Goal: Task Accomplishment & Management: Use online tool/utility

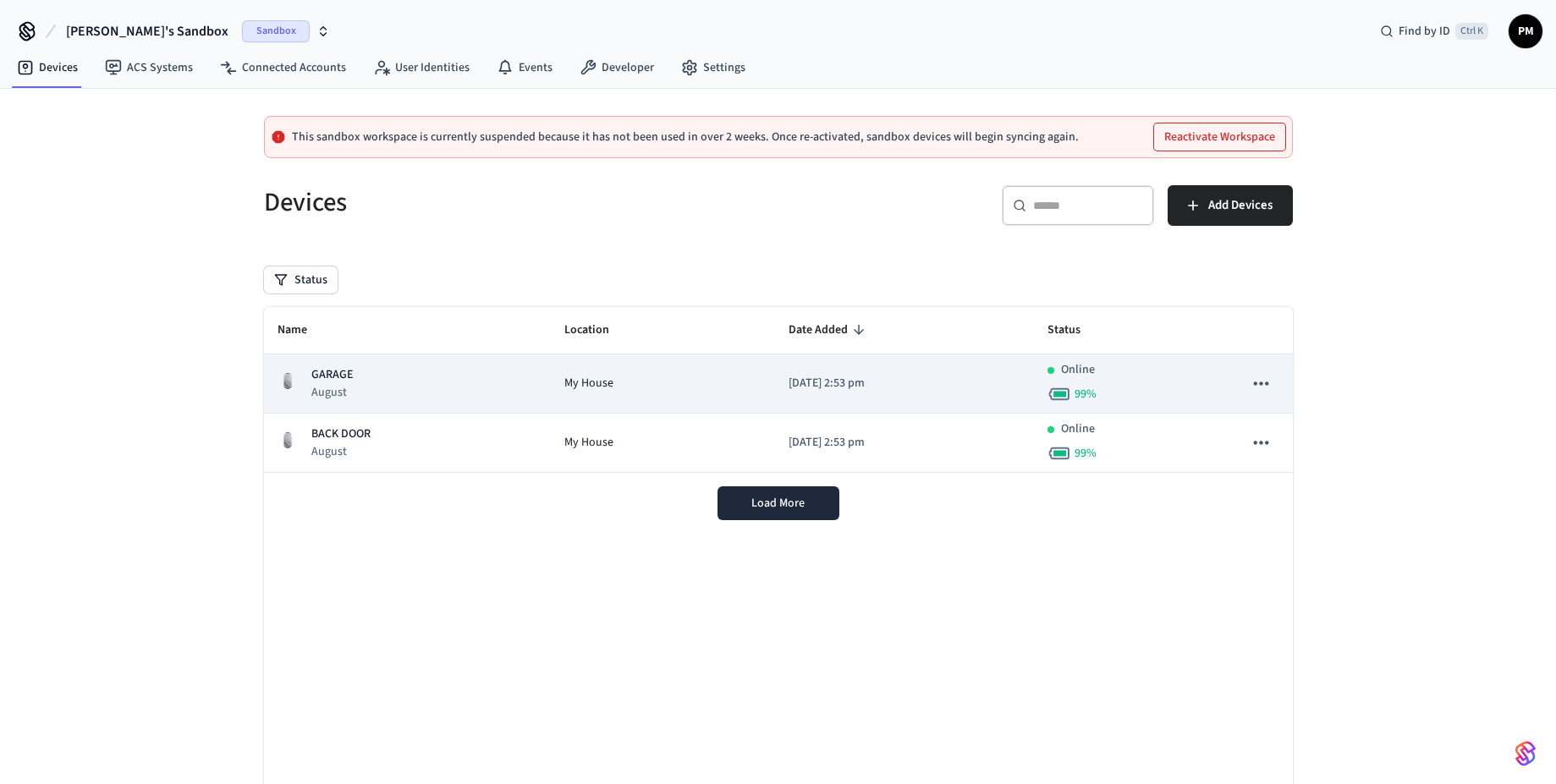
click at [372, 392] on div "GARAGE August" at bounding box center [407, 383] width 260 height 34
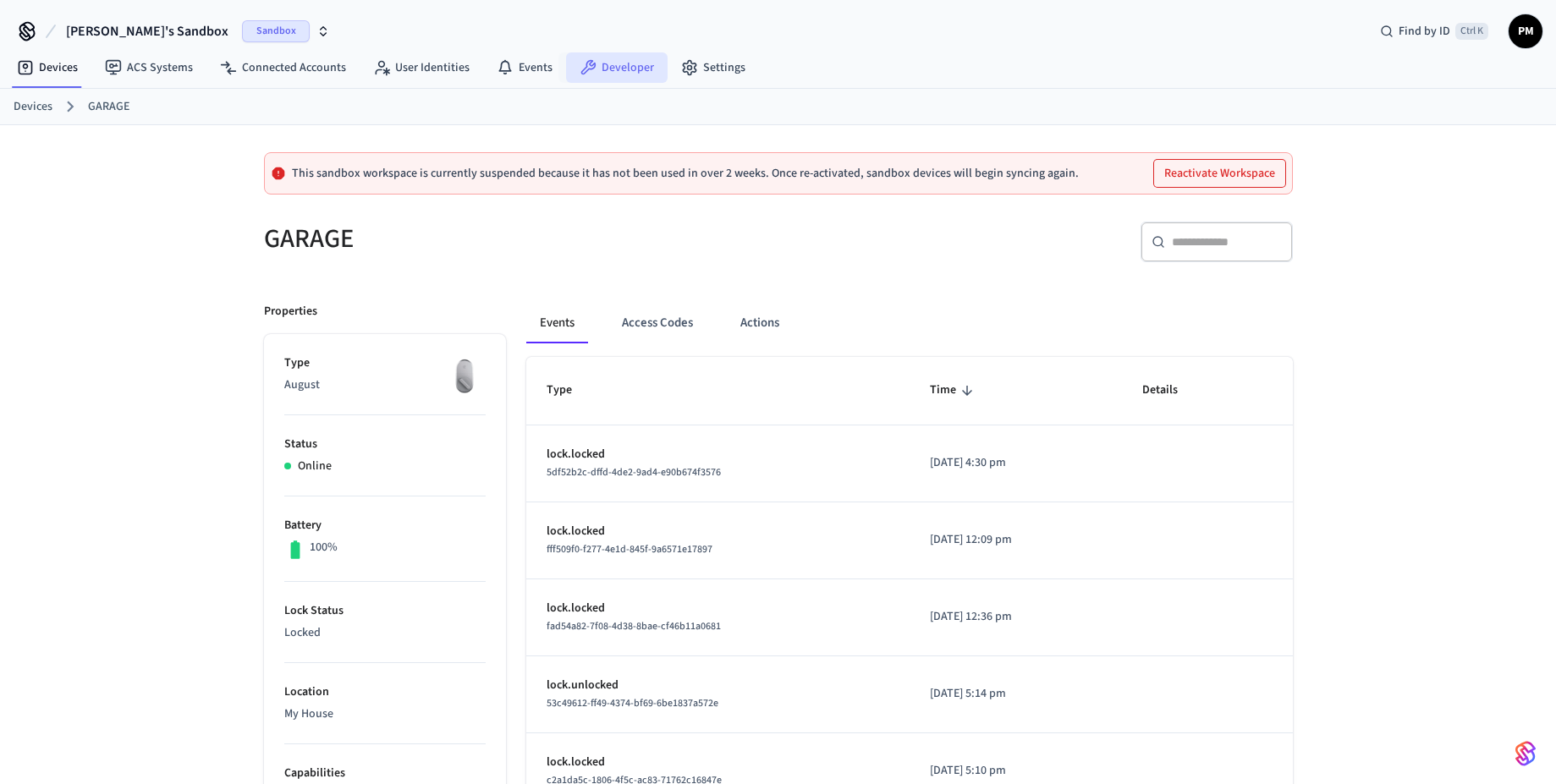
click at [602, 63] on link "Developer" at bounding box center [616, 68] width 101 height 31
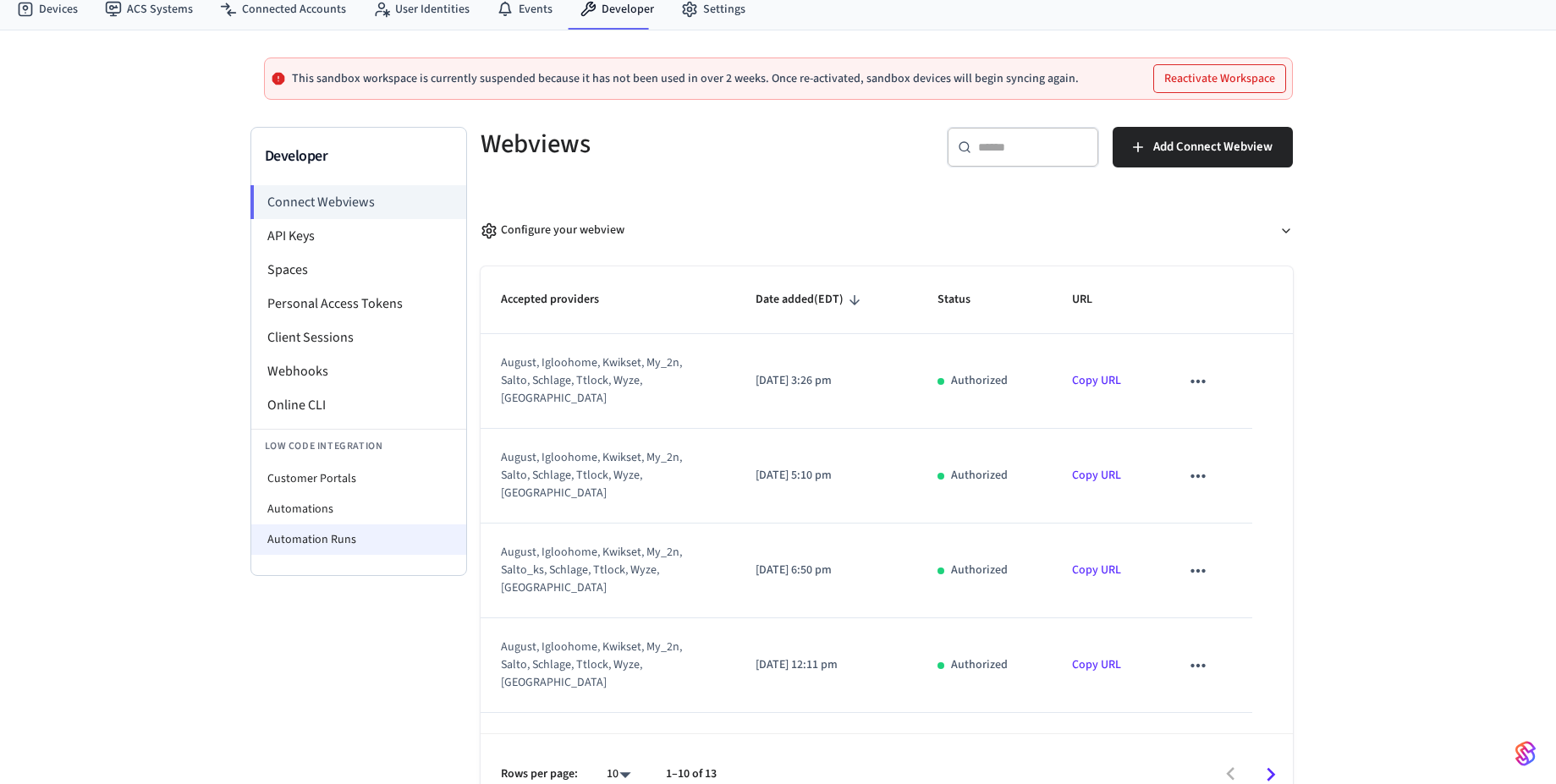
scroll to position [90, 0]
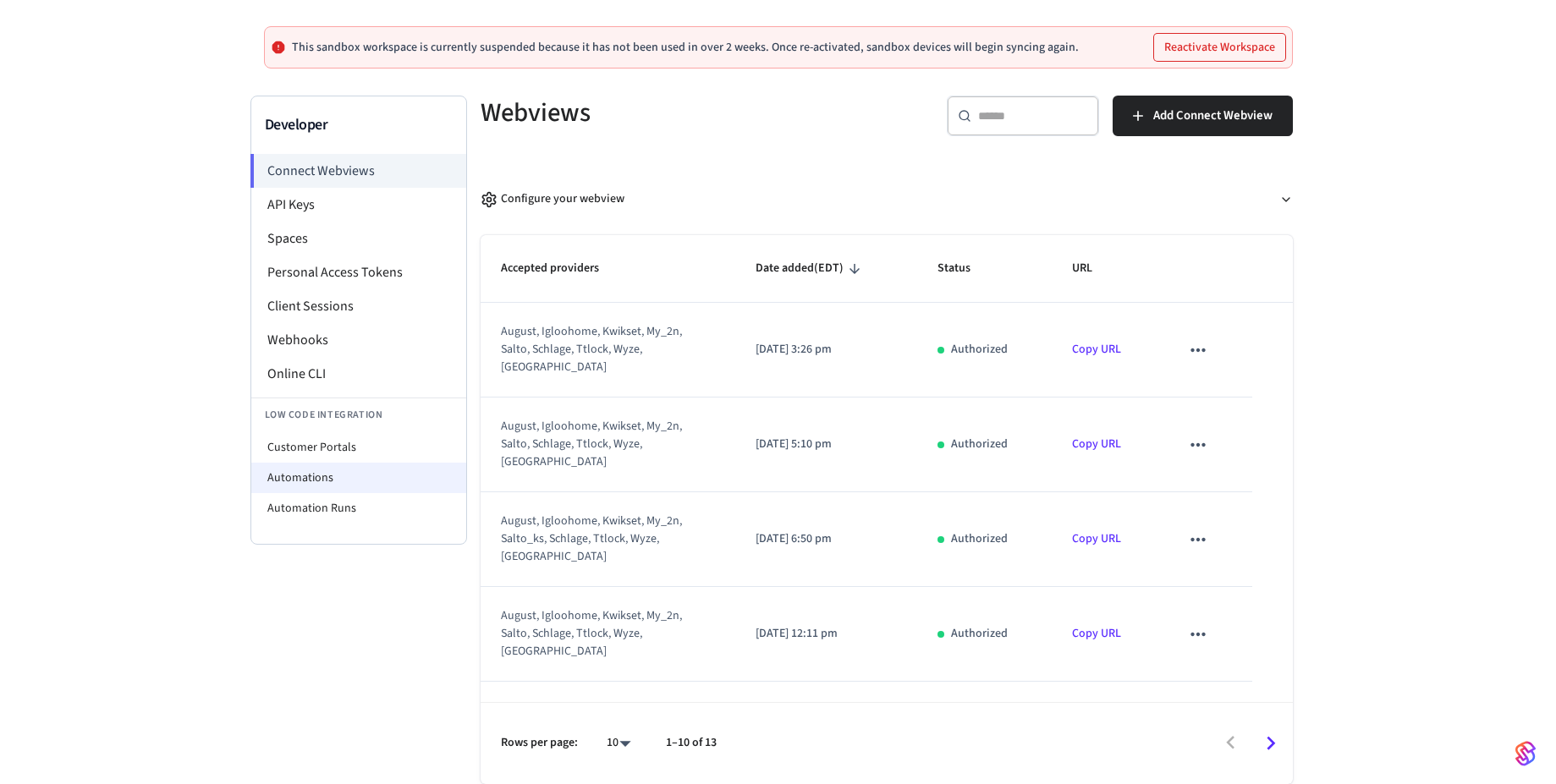
click at [301, 480] on li "Automations" at bounding box center [359, 478] width 215 height 31
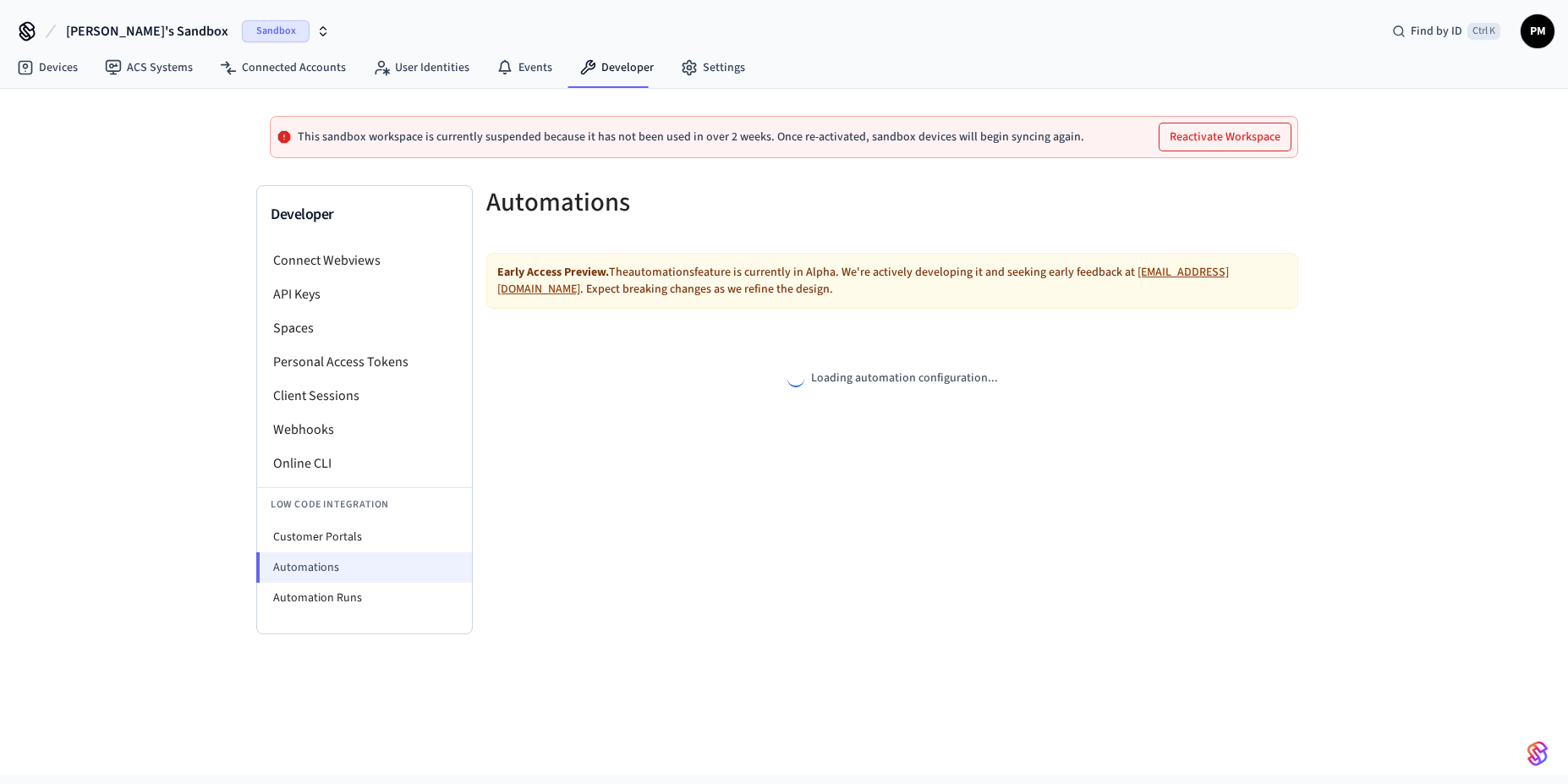
select select "**********"
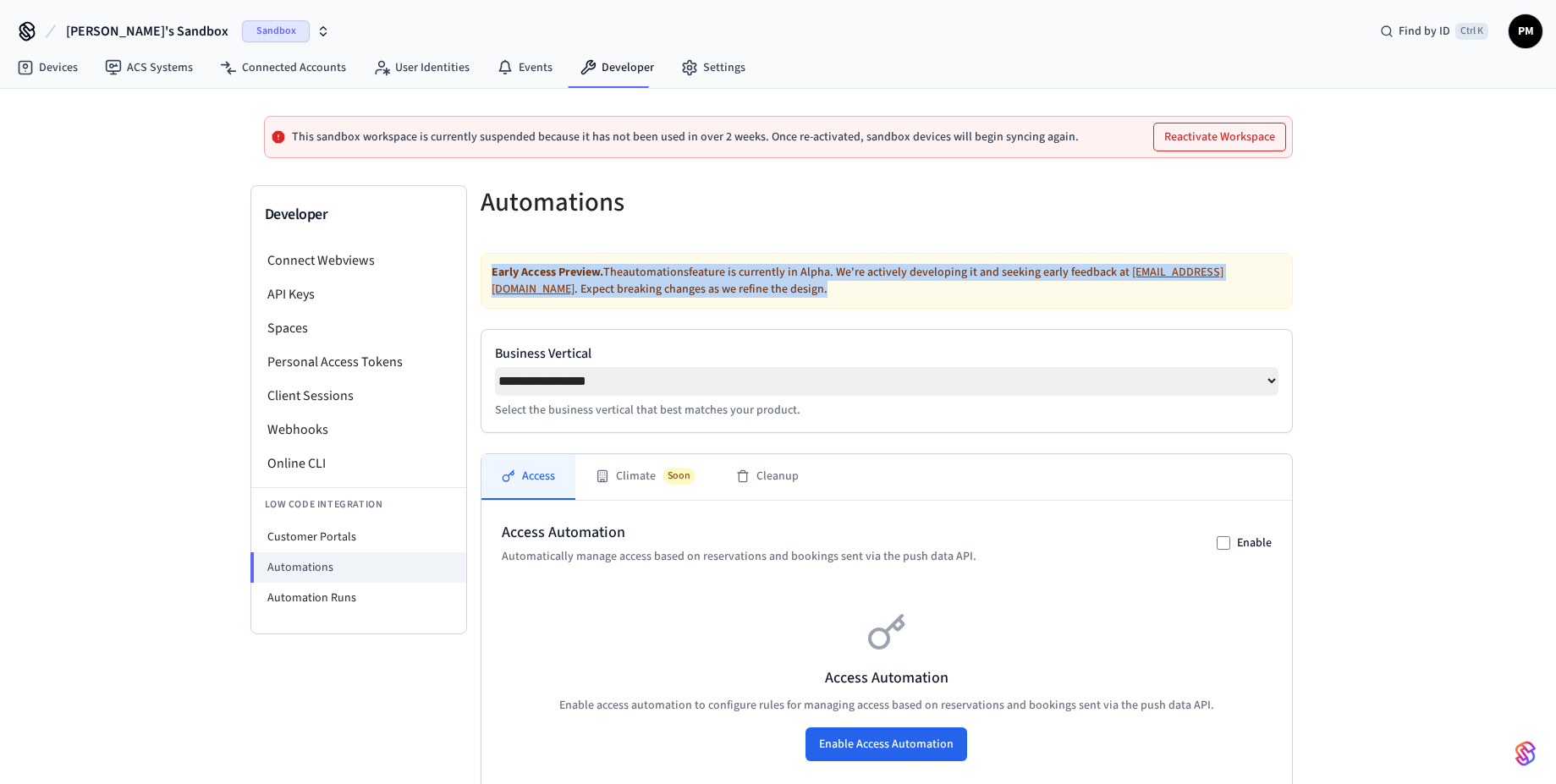
drag, startPoint x: 490, startPoint y: 269, endPoint x: 724, endPoint y: 293, distance: 235.2
click at [724, 293] on div "Early Access Preview. The automations feature is currently in Alpha. We're acti…" at bounding box center [886, 280] width 812 height 55
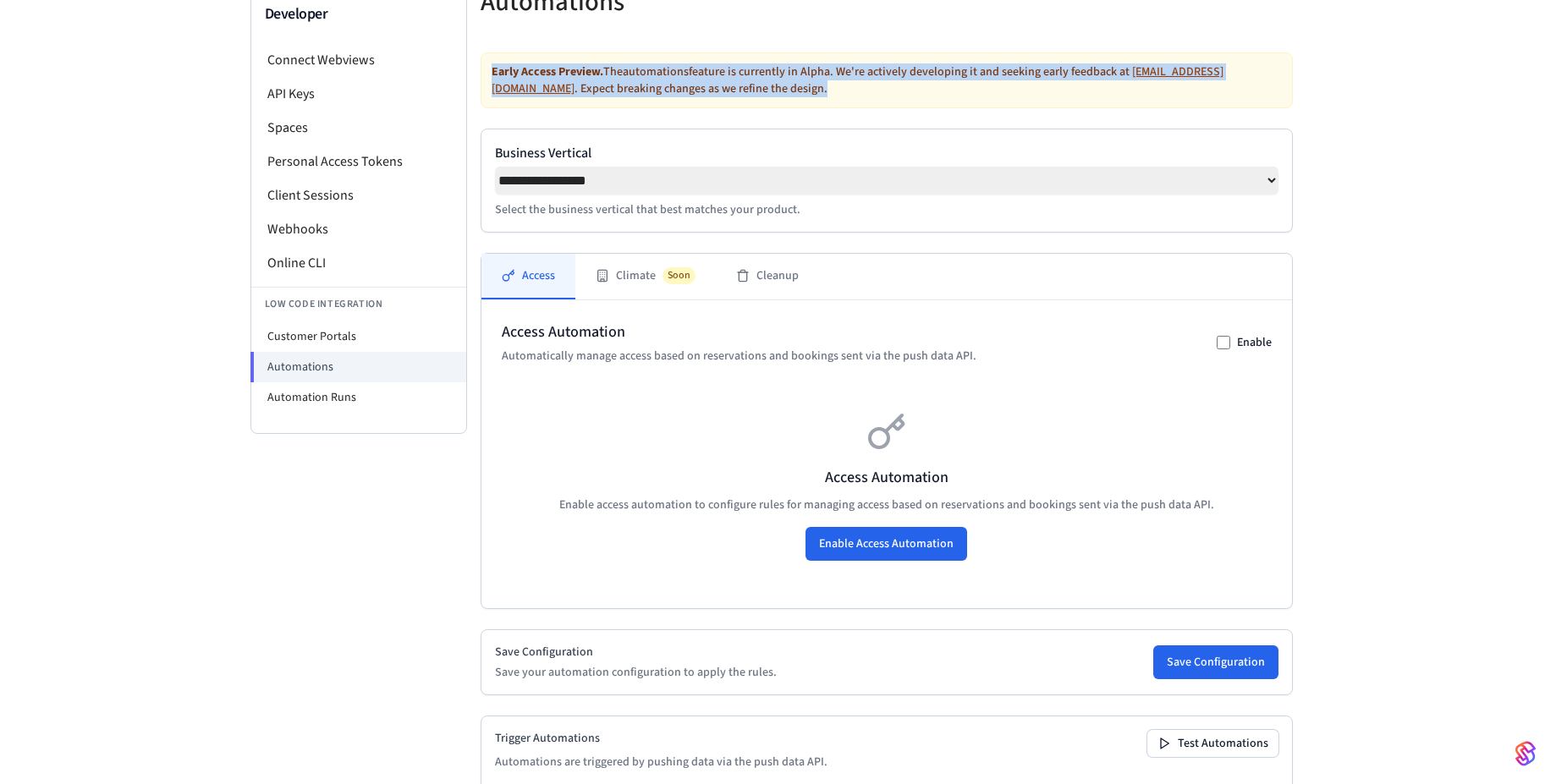
scroll to position [203, 0]
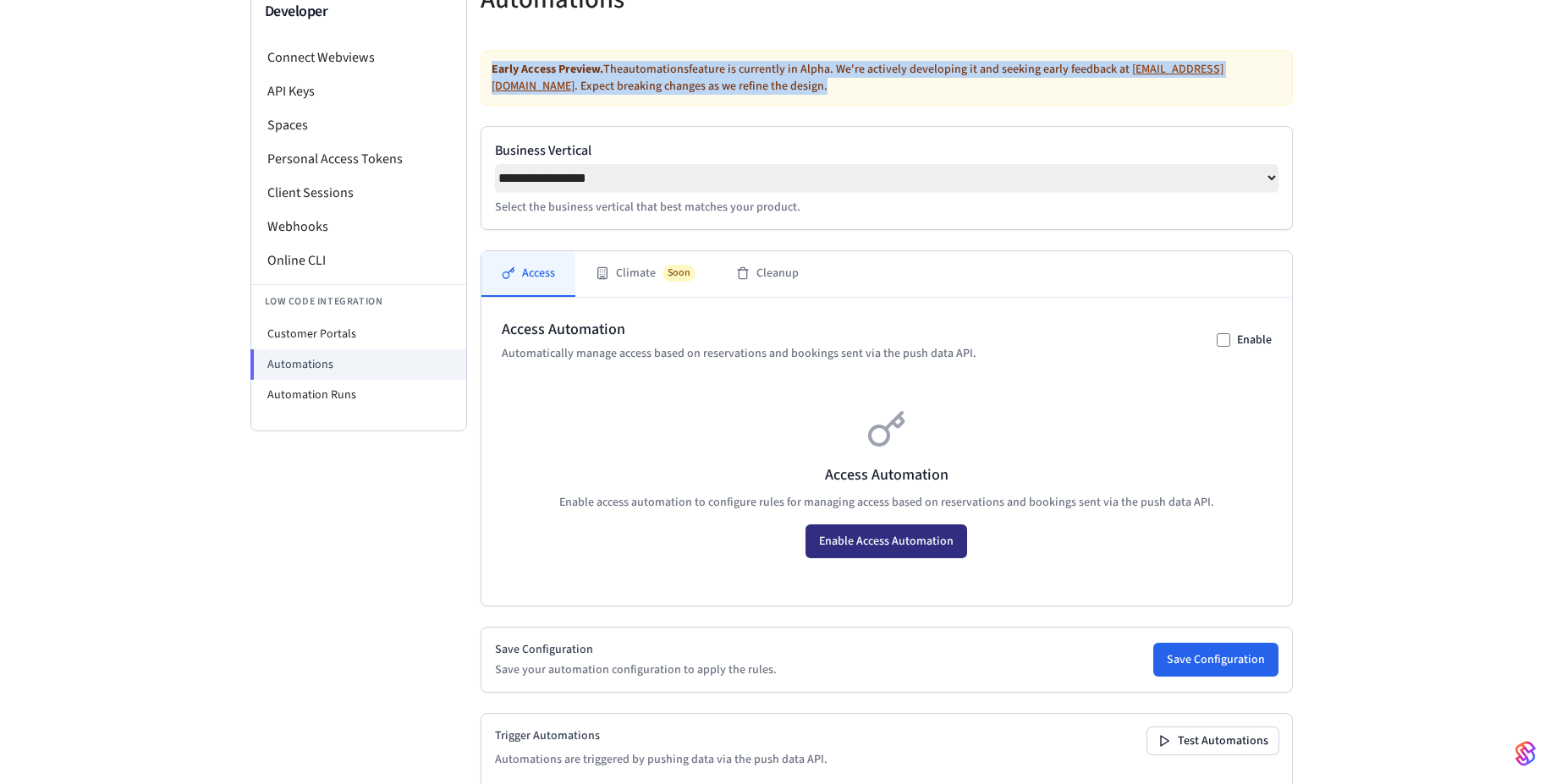
click at [861, 550] on button "Enable Access Automation" at bounding box center [886, 541] width 162 height 33
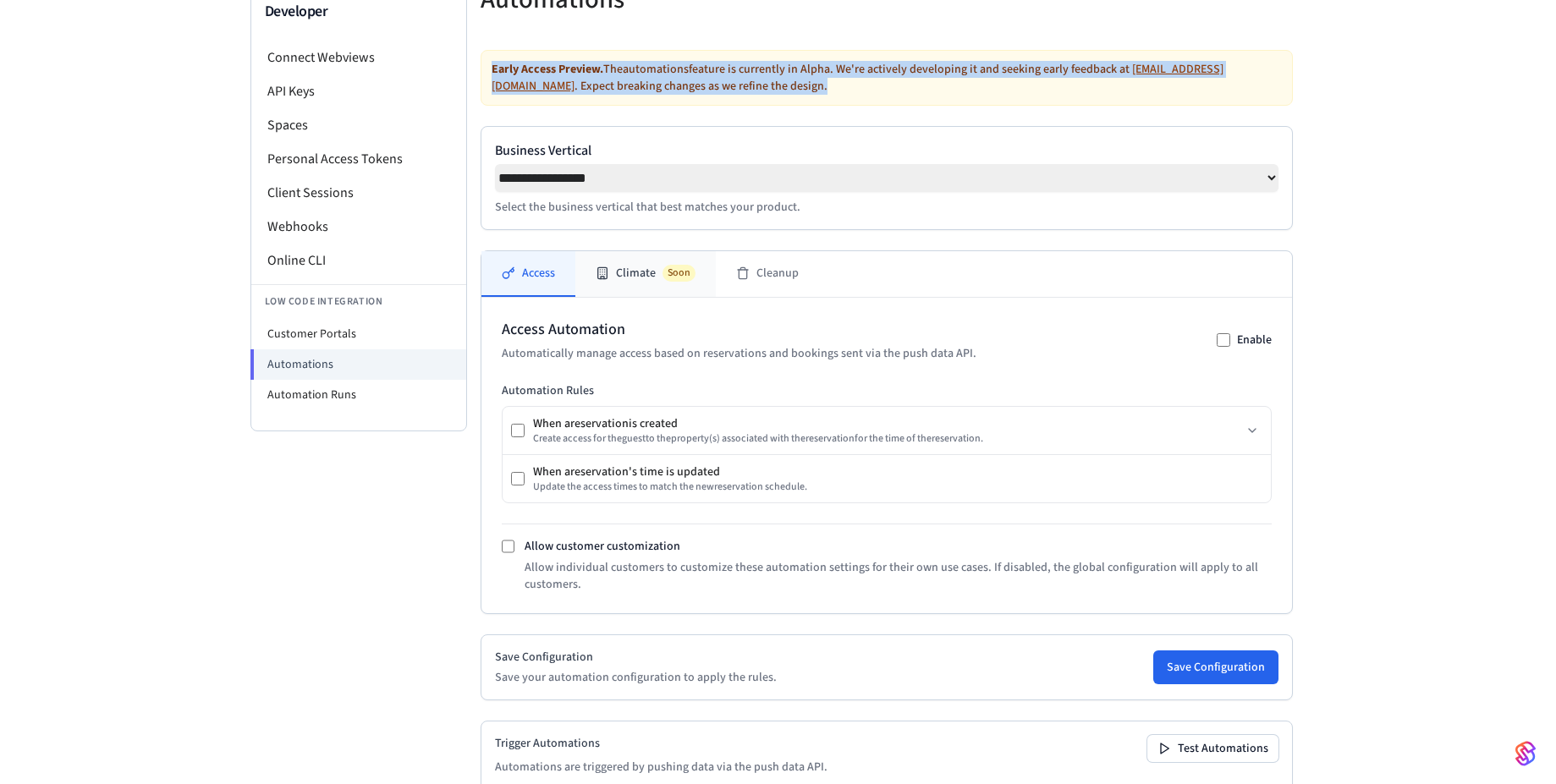
click at [620, 294] on button "Climate Soon" at bounding box center [646, 275] width 141 height 46
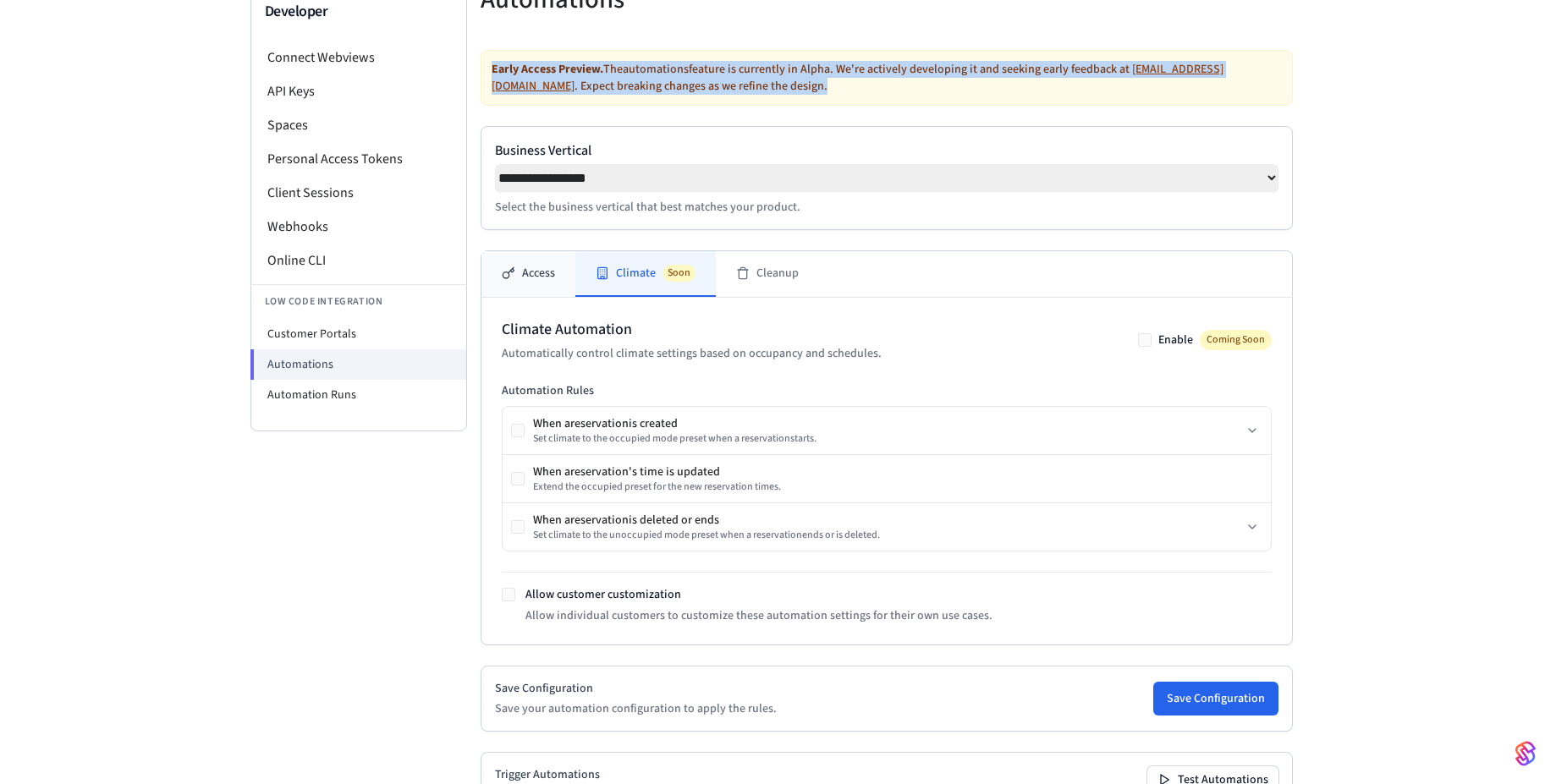
click at [517, 282] on button "Access" at bounding box center [528, 275] width 94 height 46
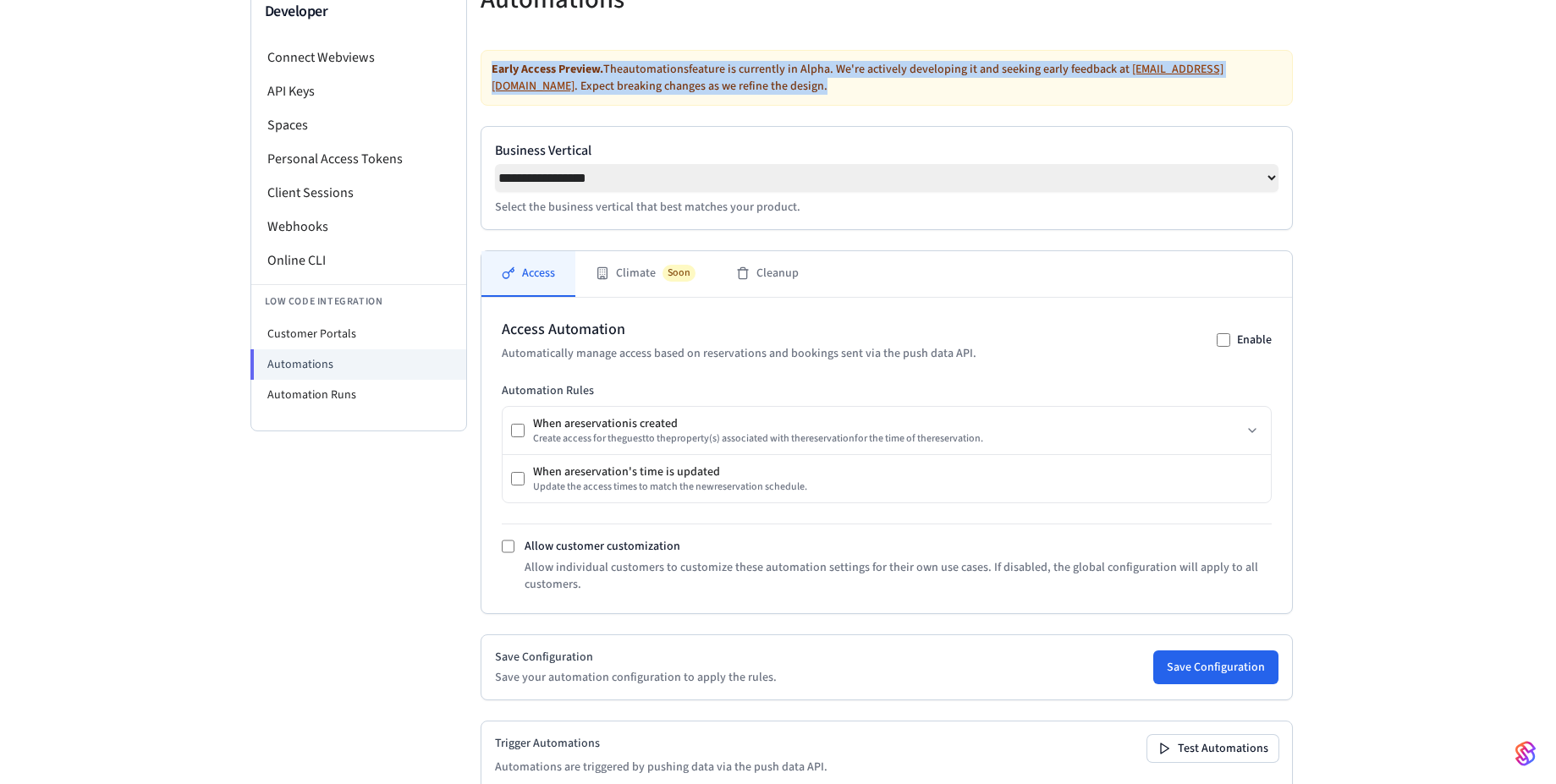
click at [530, 282] on button "Access" at bounding box center [528, 275] width 94 height 46
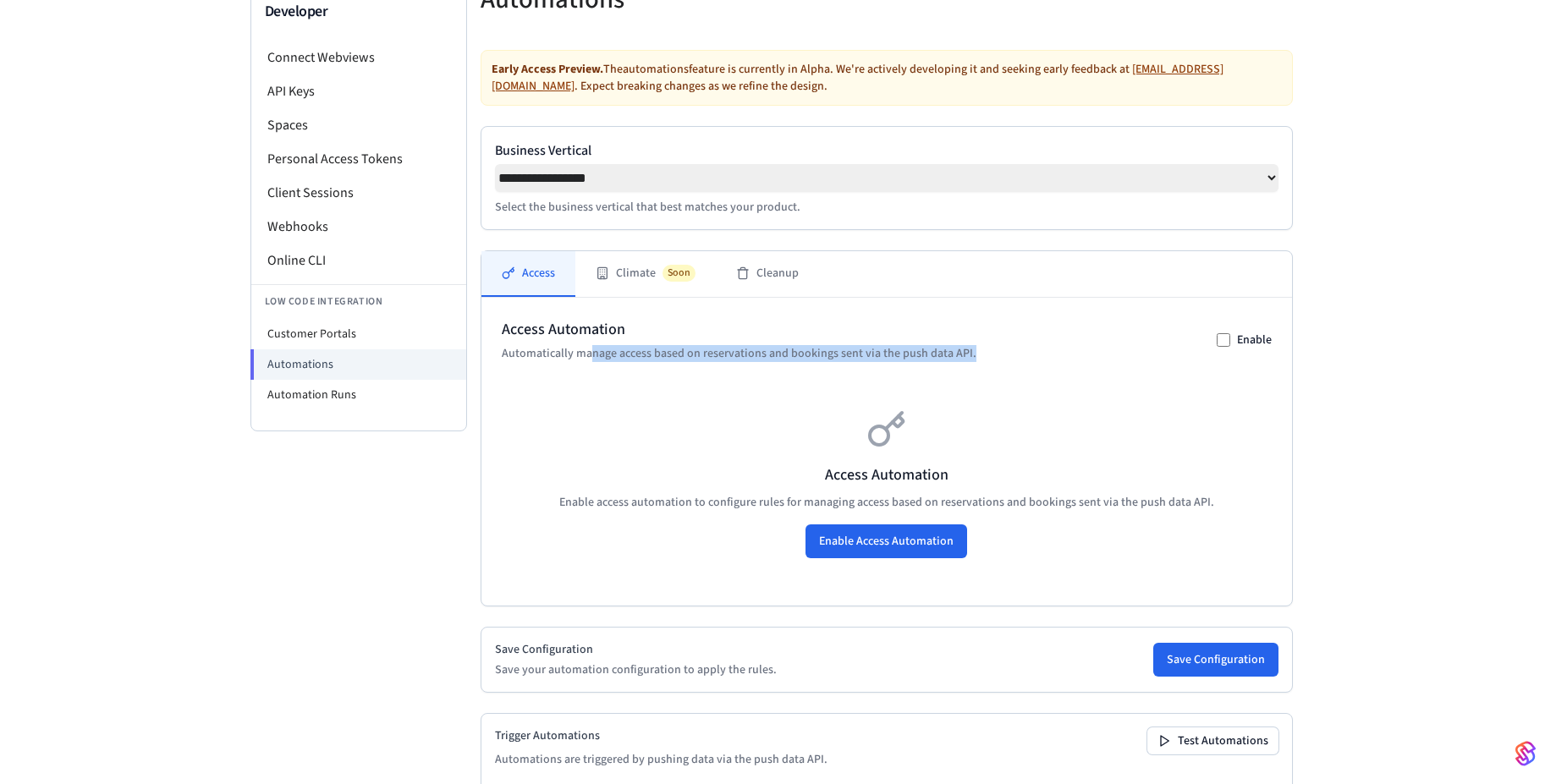
drag, startPoint x: 589, startPoint y: 359, endPoint x: 977, endPoint y: 362, distance: 388.0
click at [977, 362] on div "Access Automation Automatically manage access based on reservations and booking…" at bounding box center [886, 340] width 770 height 44
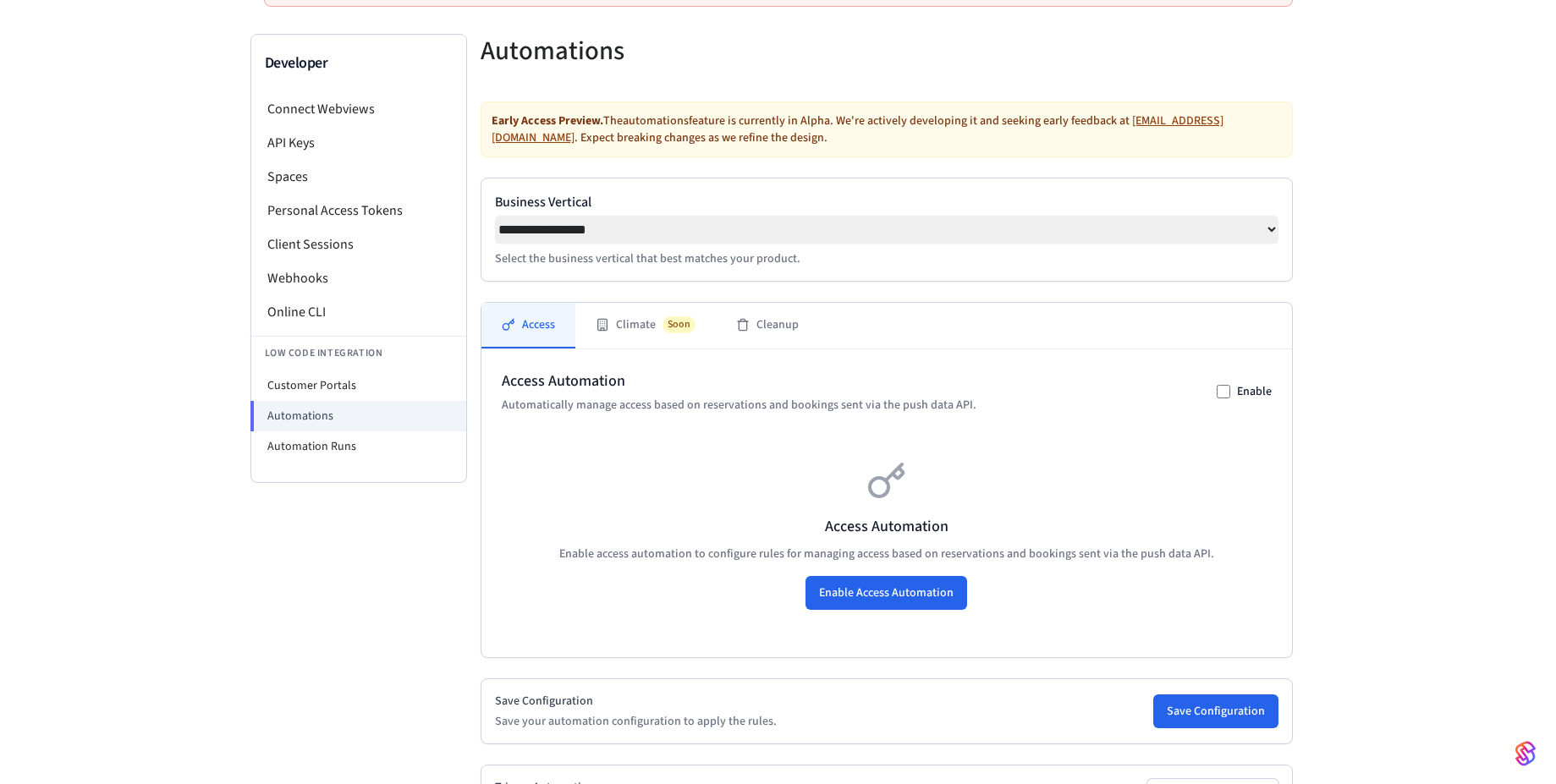
scroll to position [101, 0]
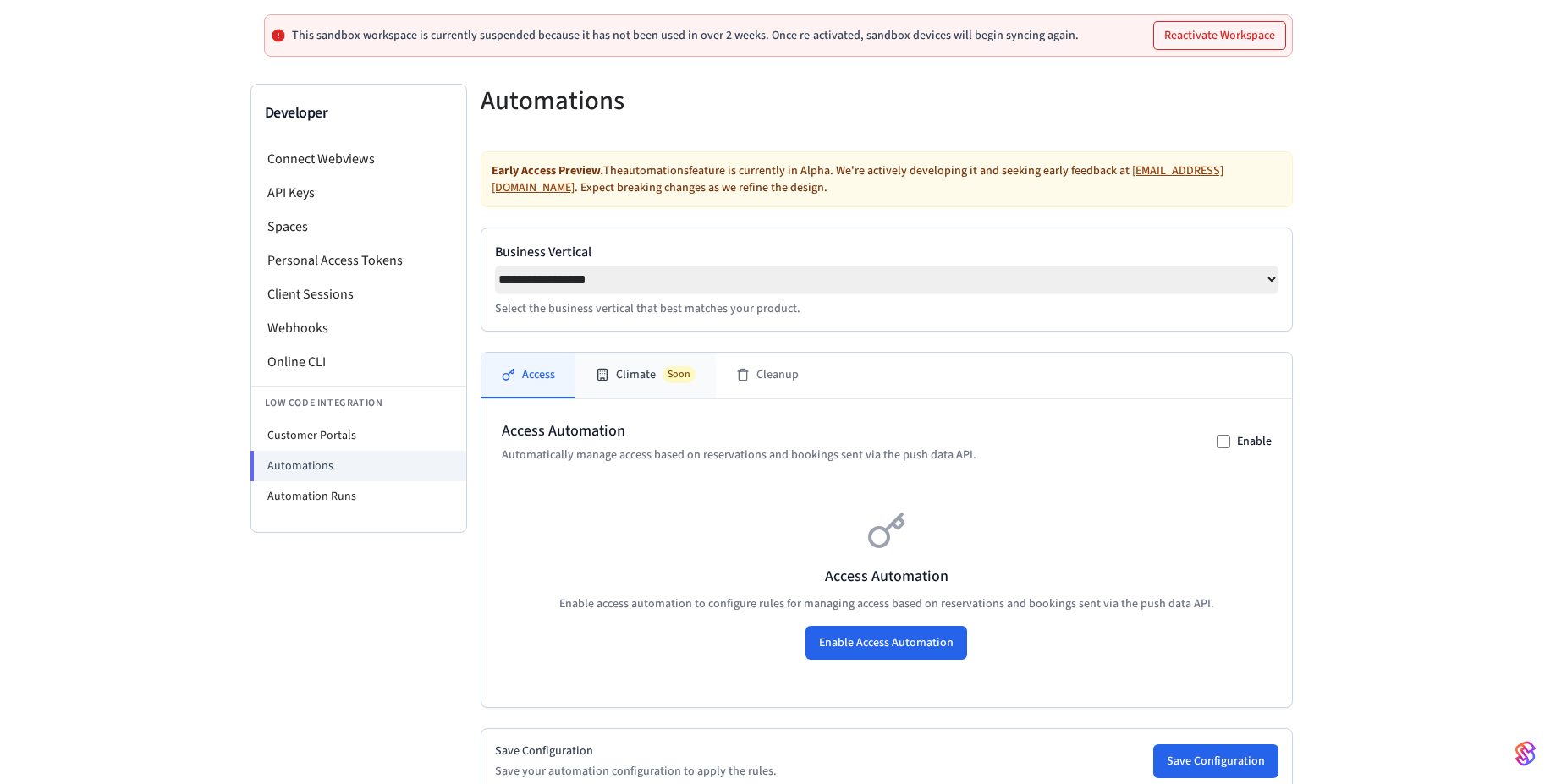
click at [625, 384] on button "Climate Soon" at bounding box center [646, 376] width 141 height 46
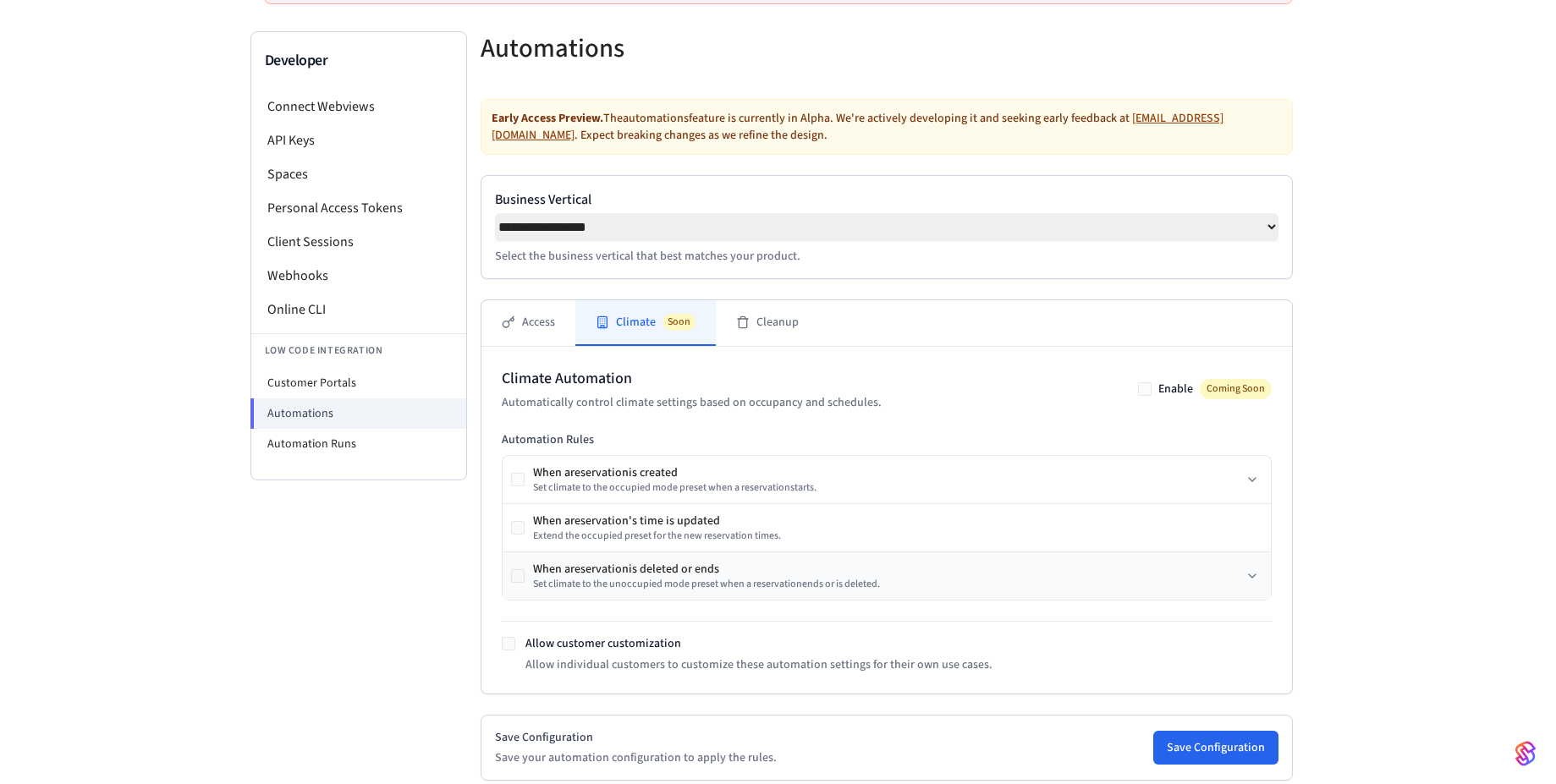
scroll to position [203, 0]
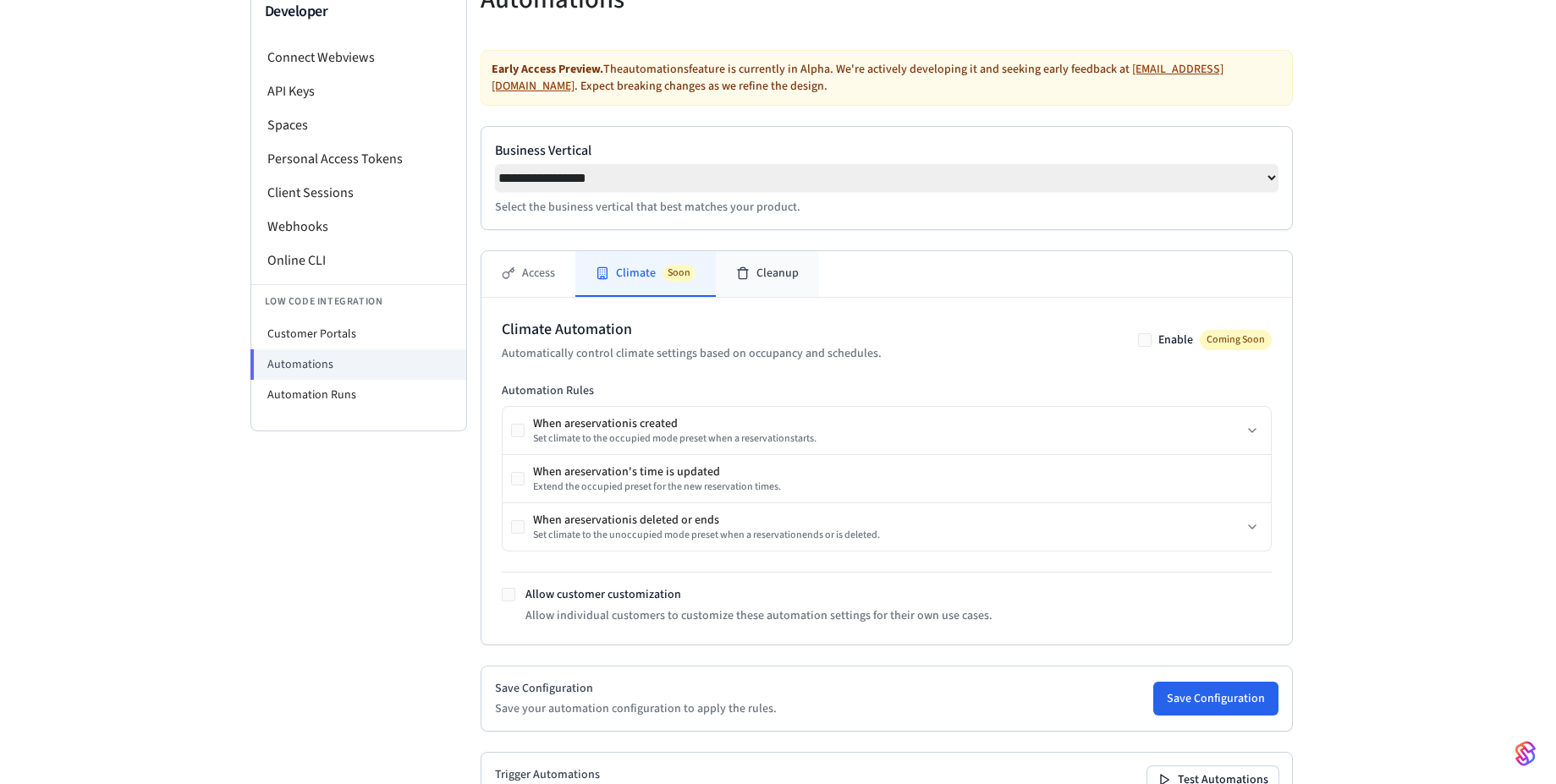
click at [749, 287] on button "Cleanup" at bounding box center [767, 275] width 103 height 46
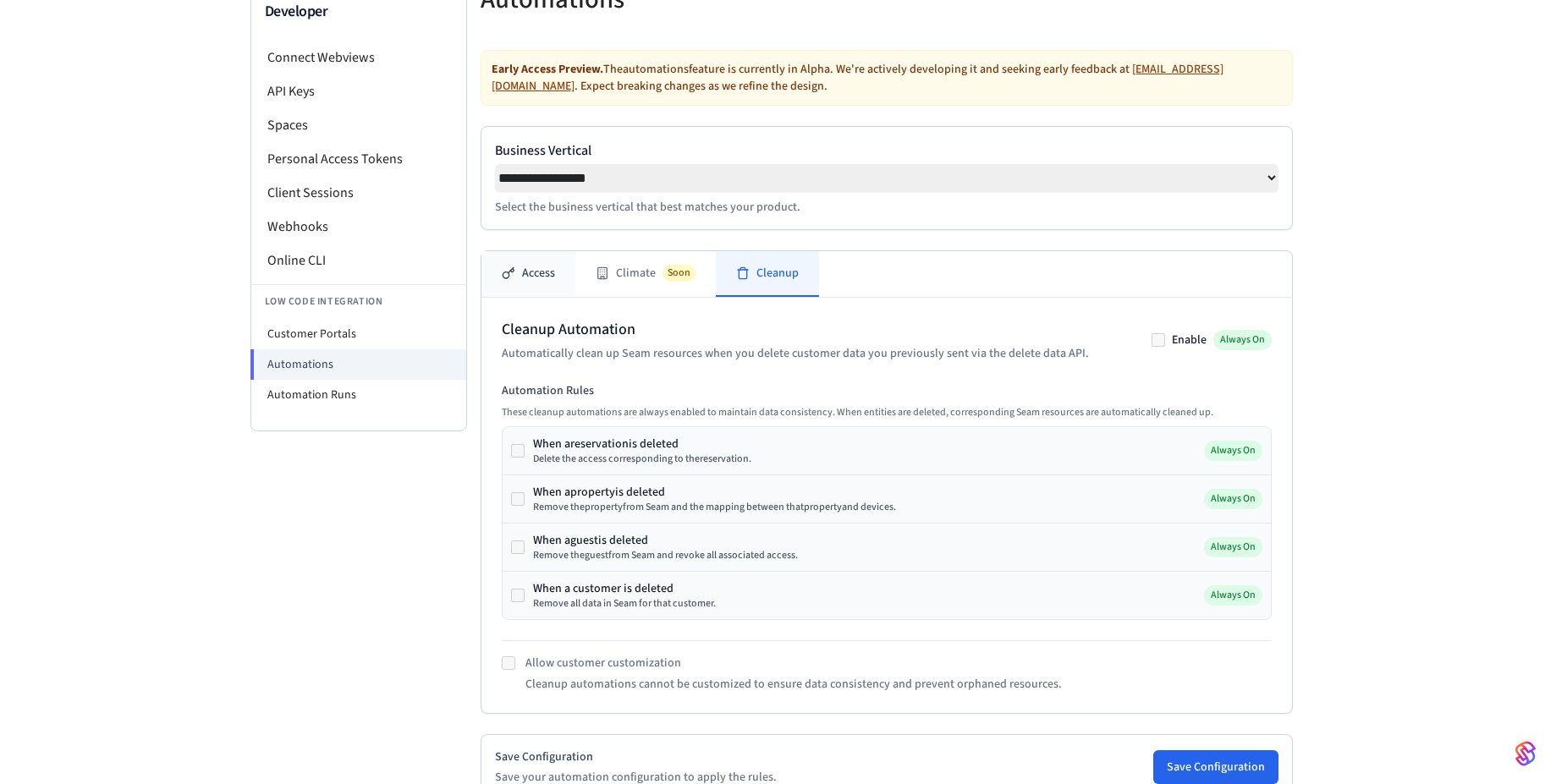
click at [549, 286] on button "Access" at bounding box center [528, 275] width 94 height 46
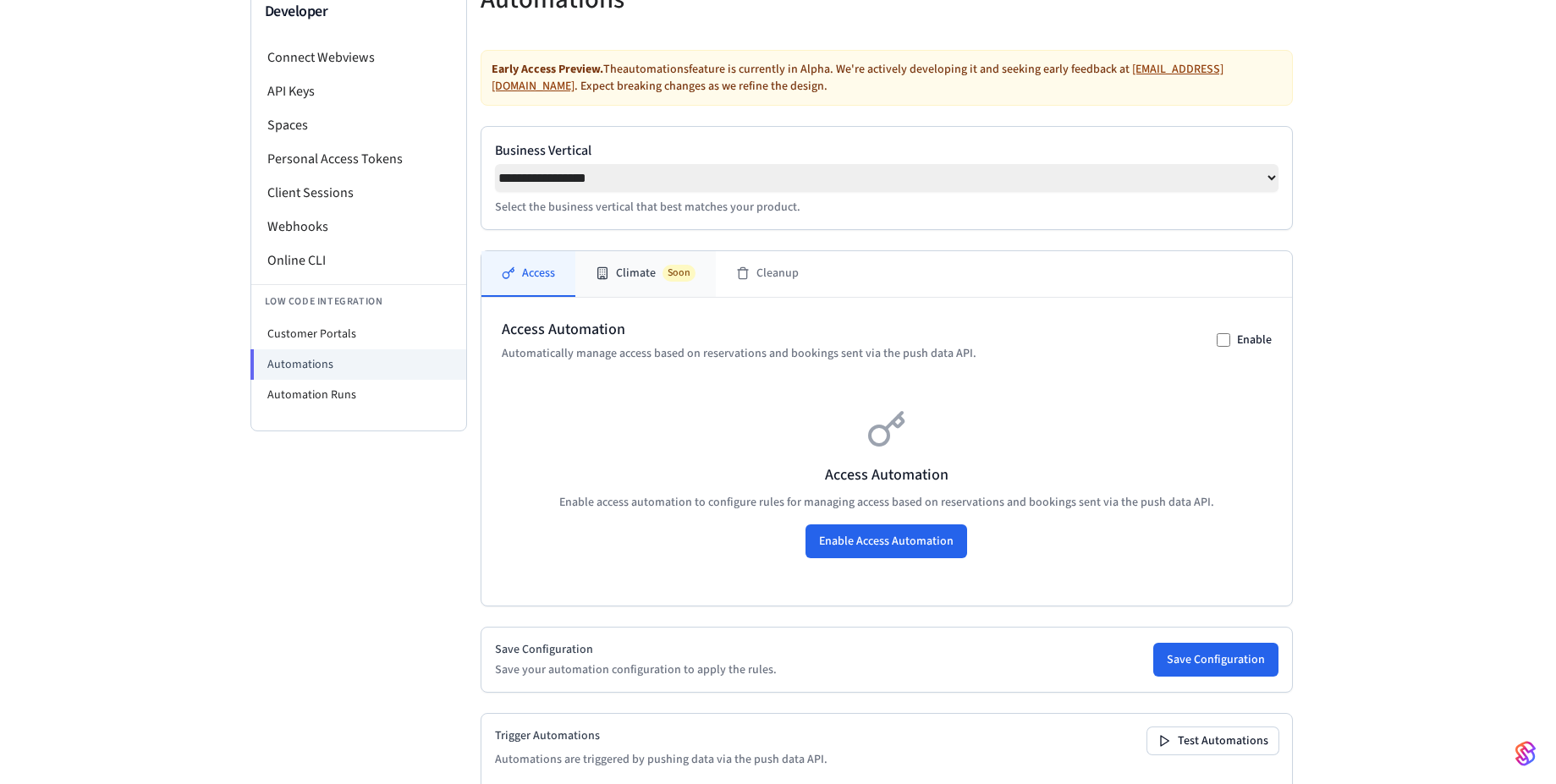
click at [621, 282] on button "Climate Soon" at bounding box center [646, 275] width 141 height 46
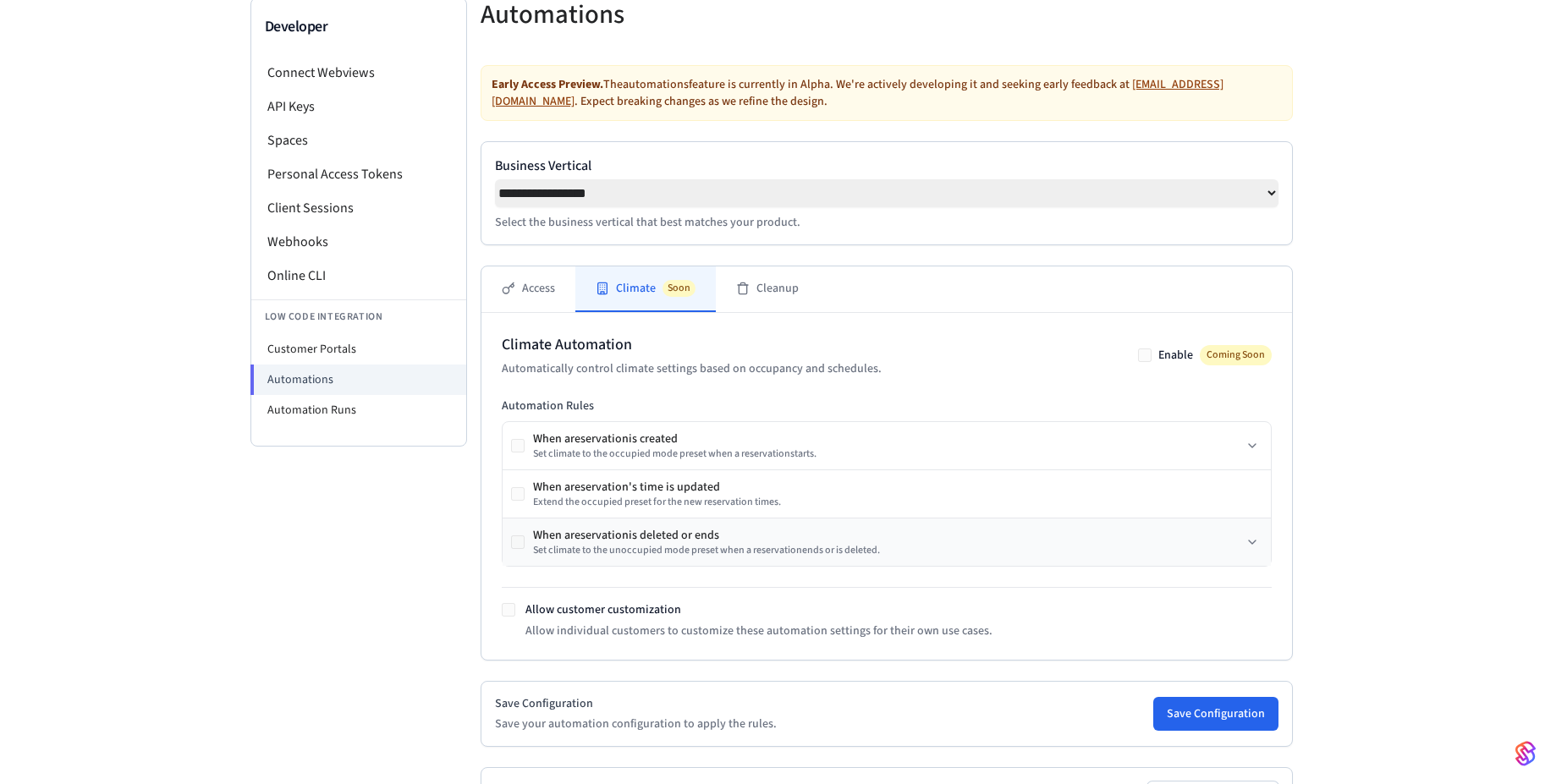
scroll to position [30, 0]
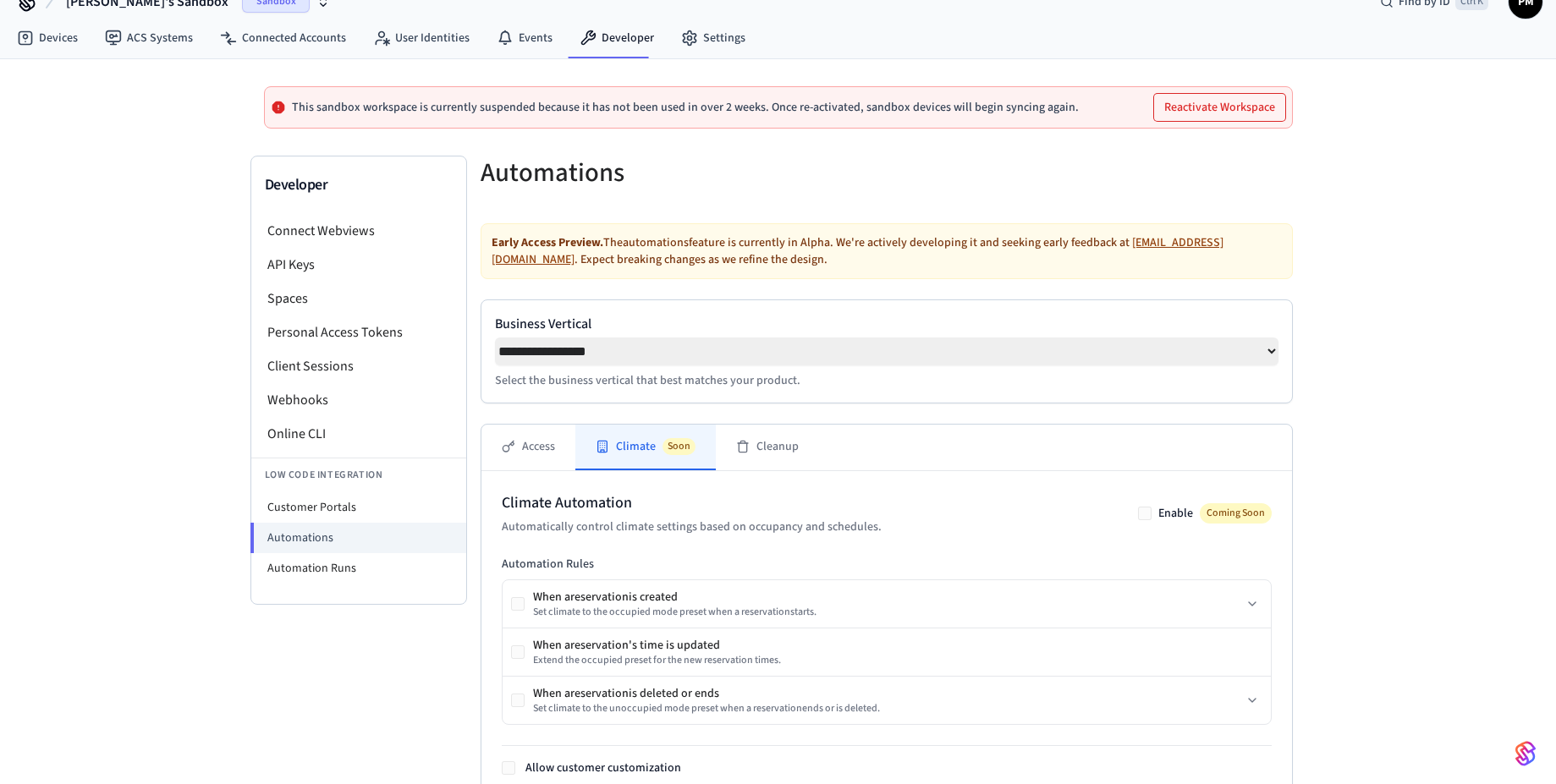
click at [1332, 427] on div "**********" at bounding box center [778, 570] width 1556 height 1023
click at [1406, 136] on div "**********" at bounding box center [778, 570] width 1556 height 1023
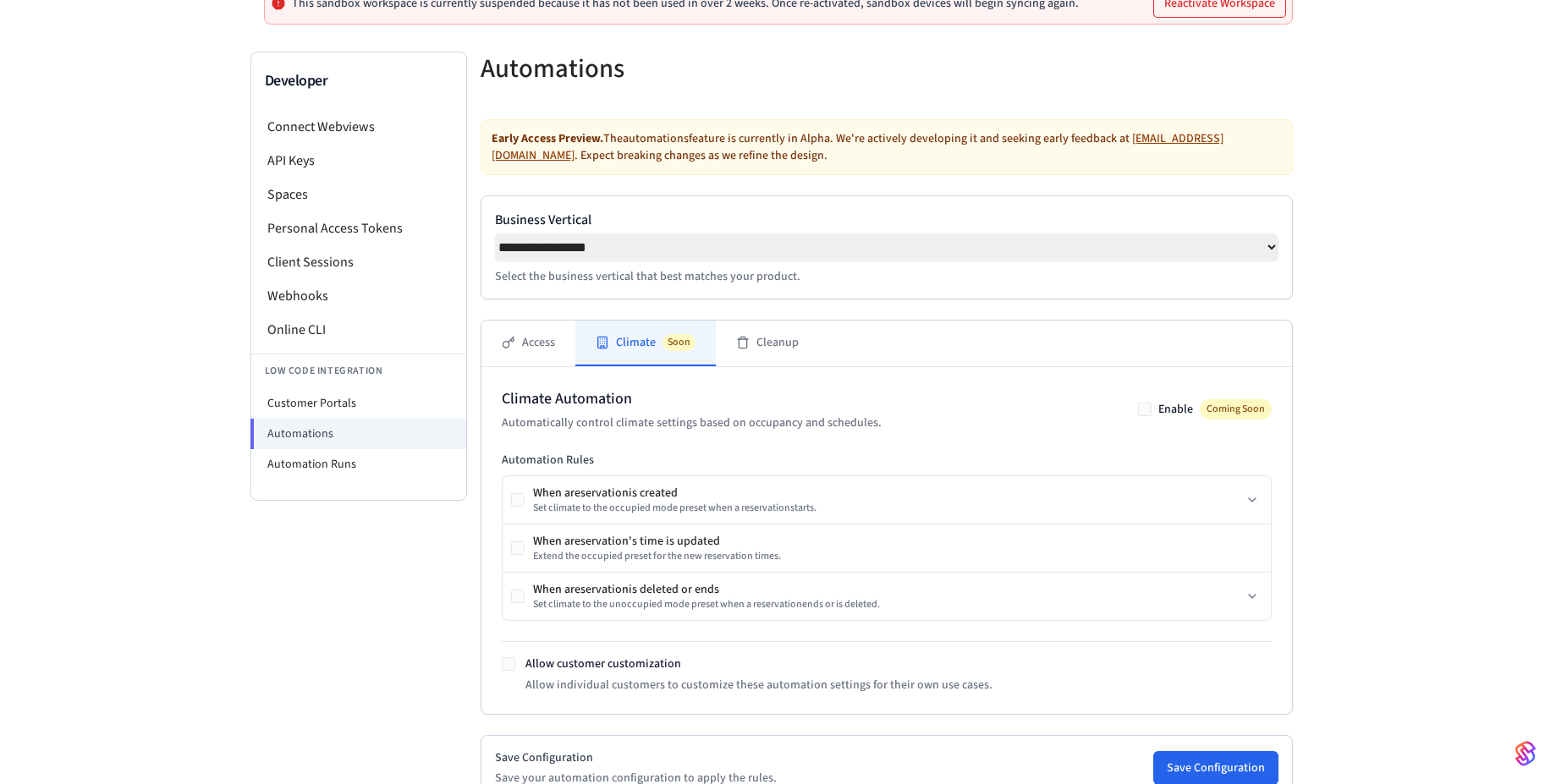
scroll to position [131, 0]
click at [1395, 255] on div "**********" at bounding box center [778, 469] width 1556 height 1023
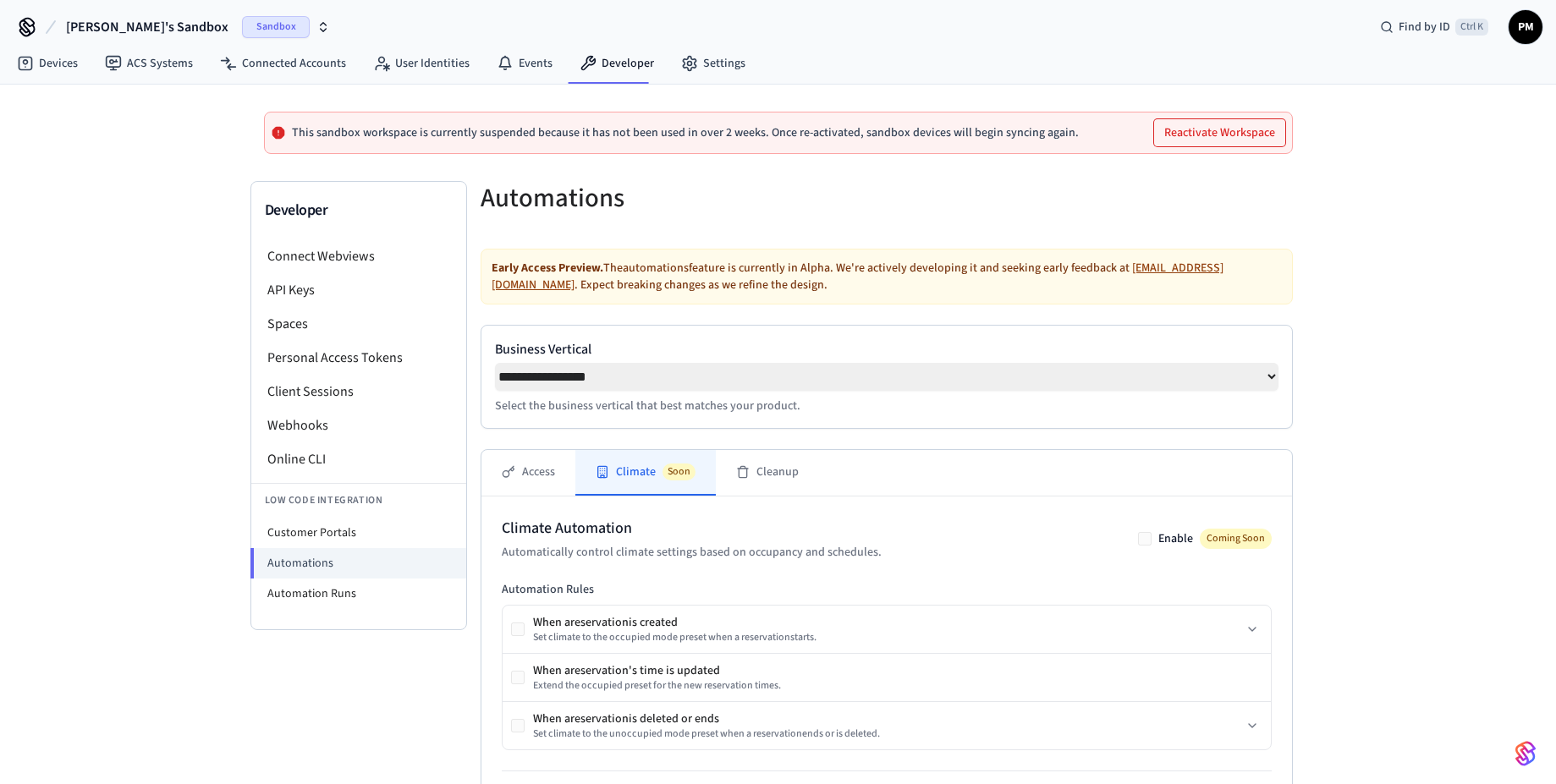
scroll to position [0, 0]
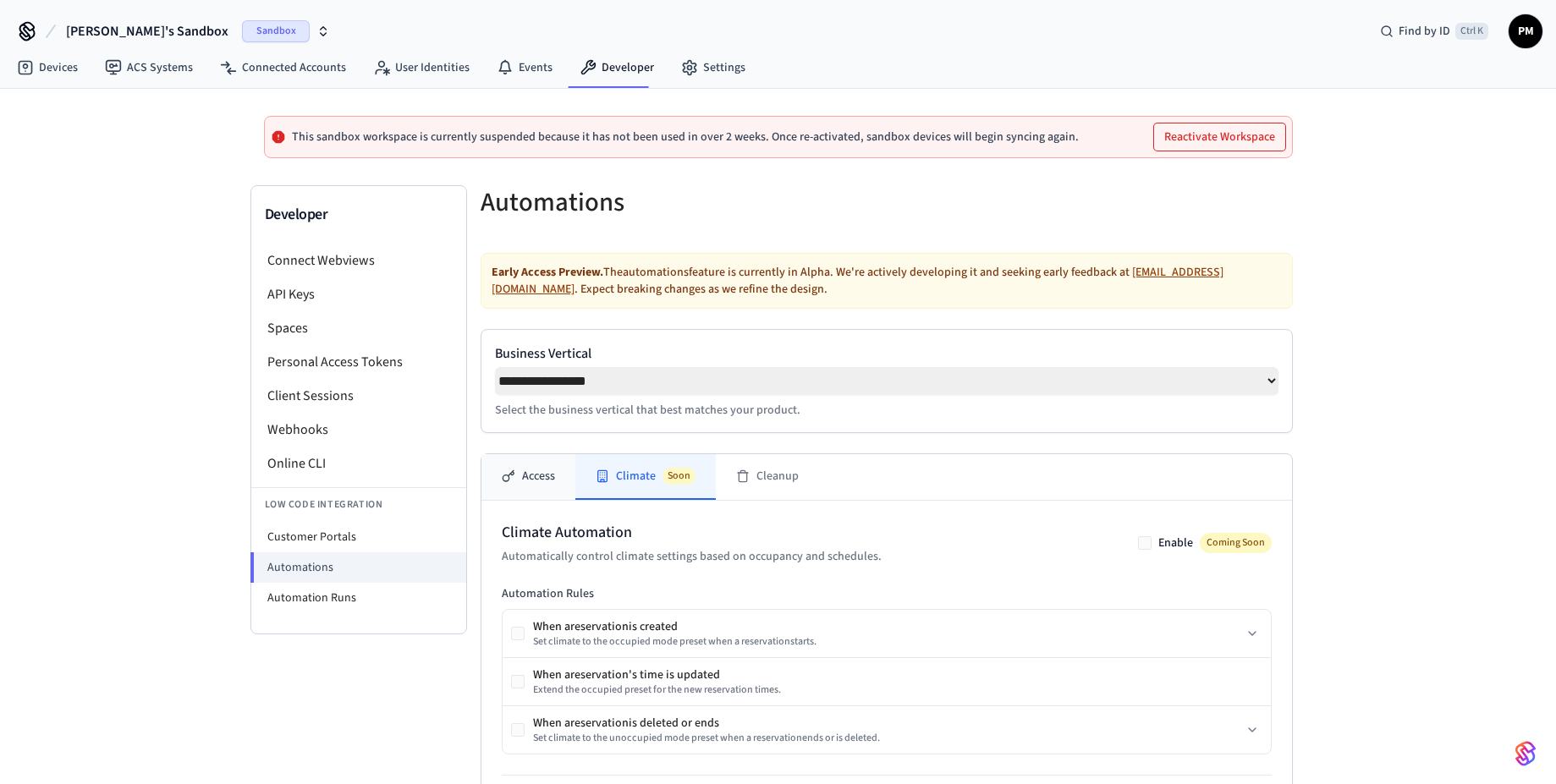
click at [517, 479] on button "Access" at bounding box center [528, 477] width 94 height 46
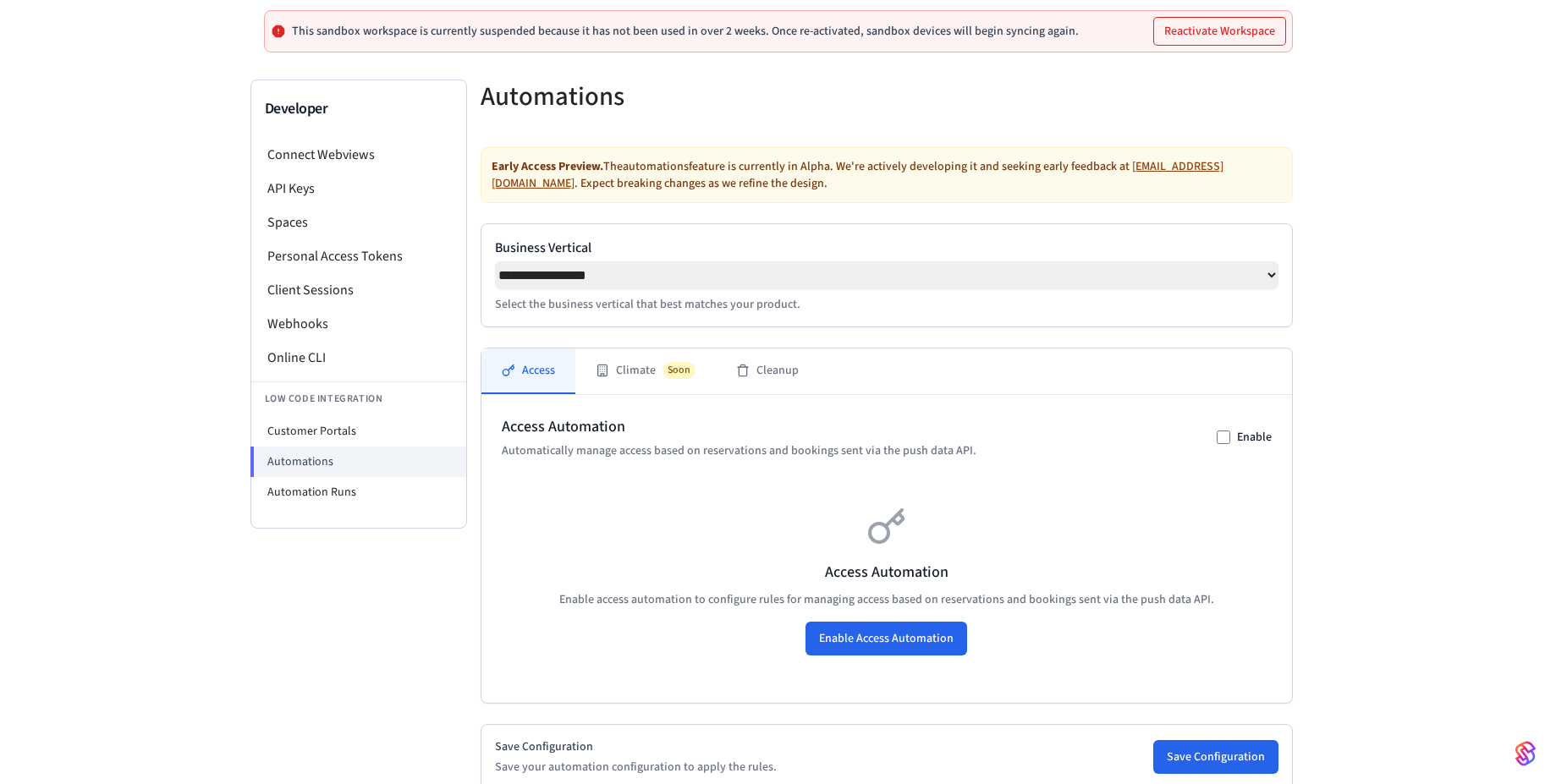
scroll to position [203, 0]
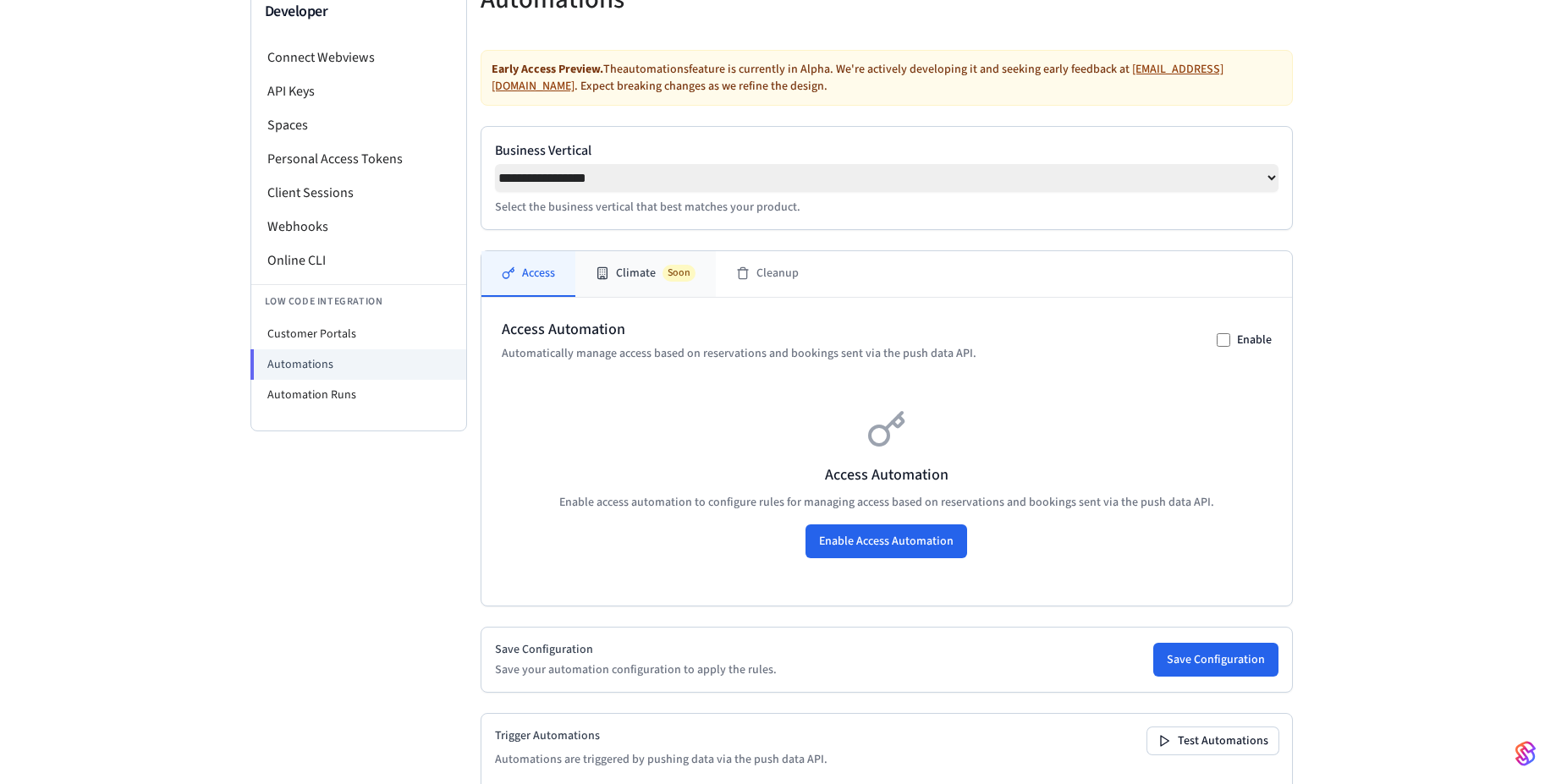
click at [633, 281] on button "Climate Soon" at bounding box center [646, 275] width 141 height 46
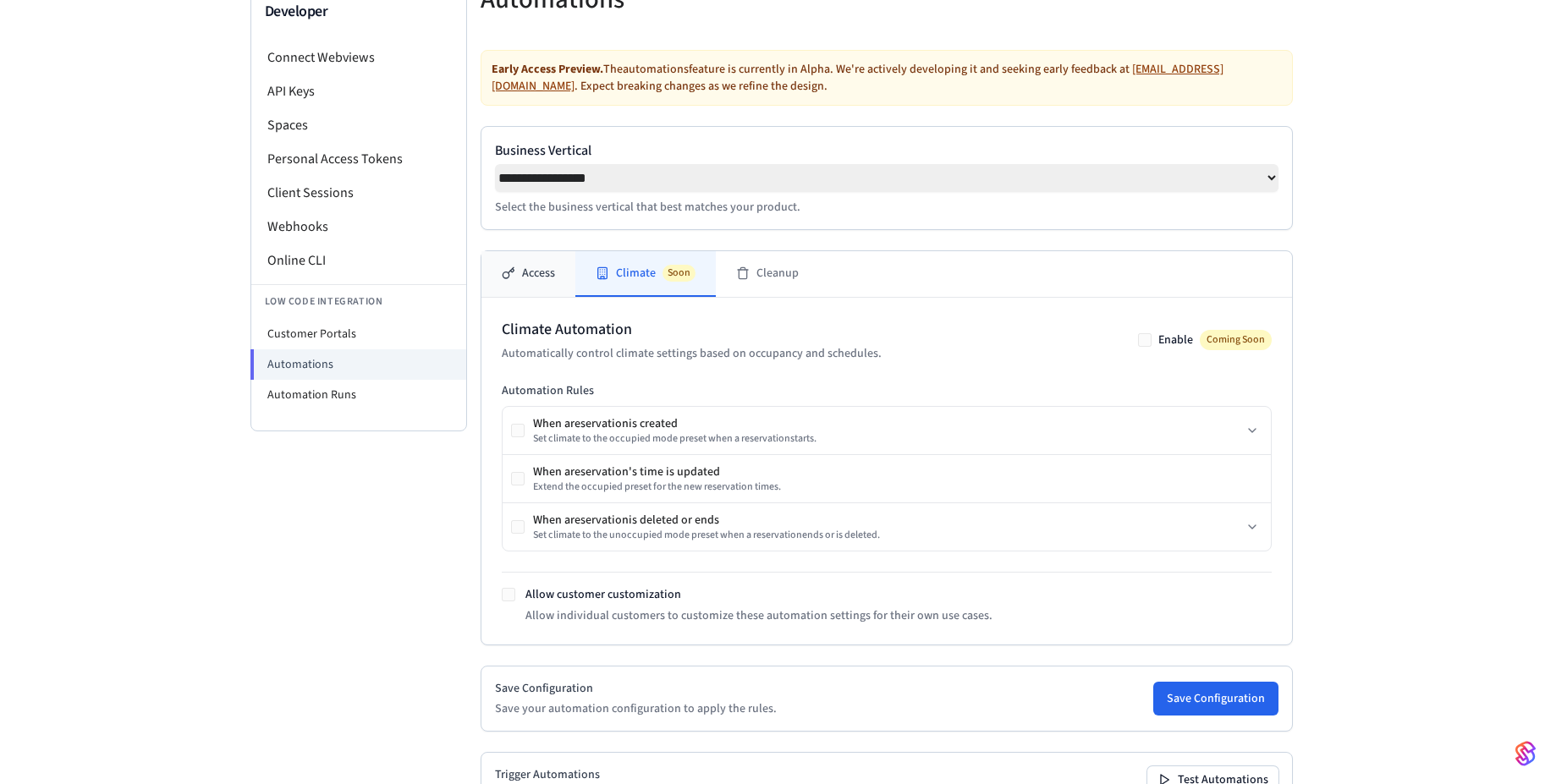
click at [537, 286] on button "Access" at bounding box center [528, 275] width 94 height 46
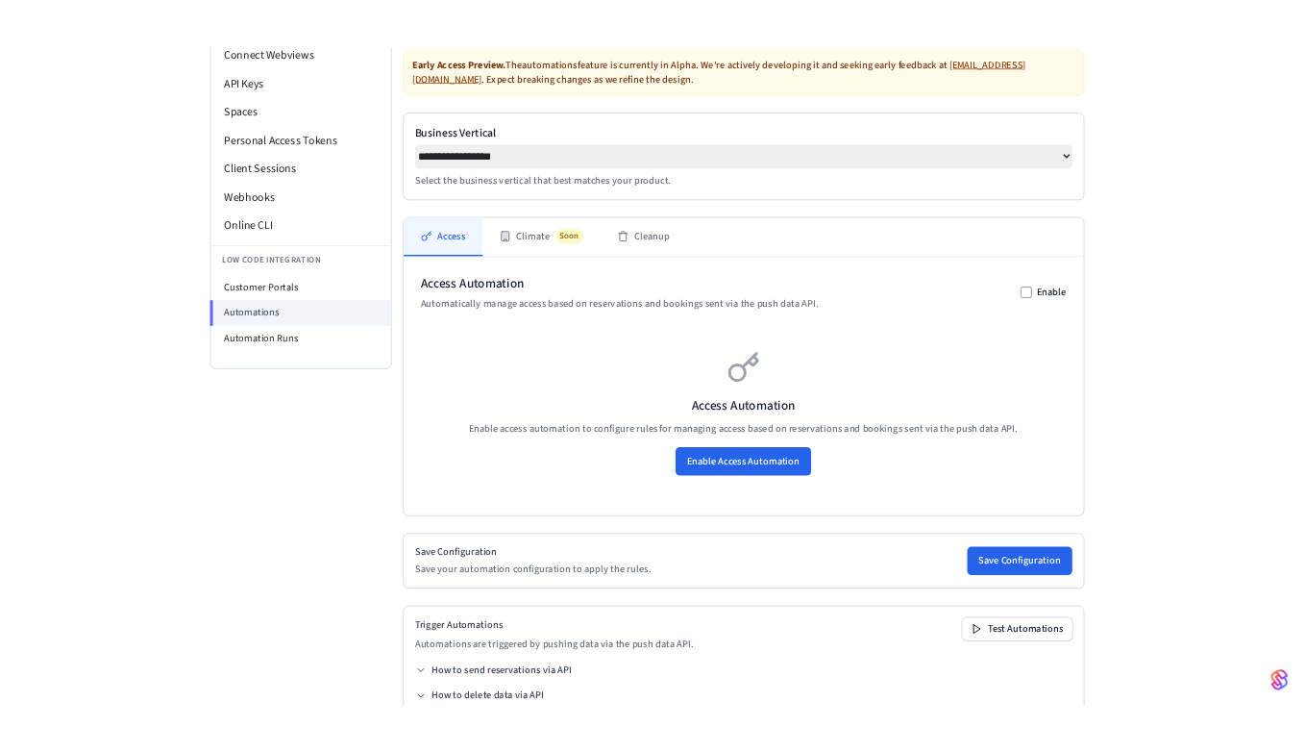
scroll to position [336, 0]
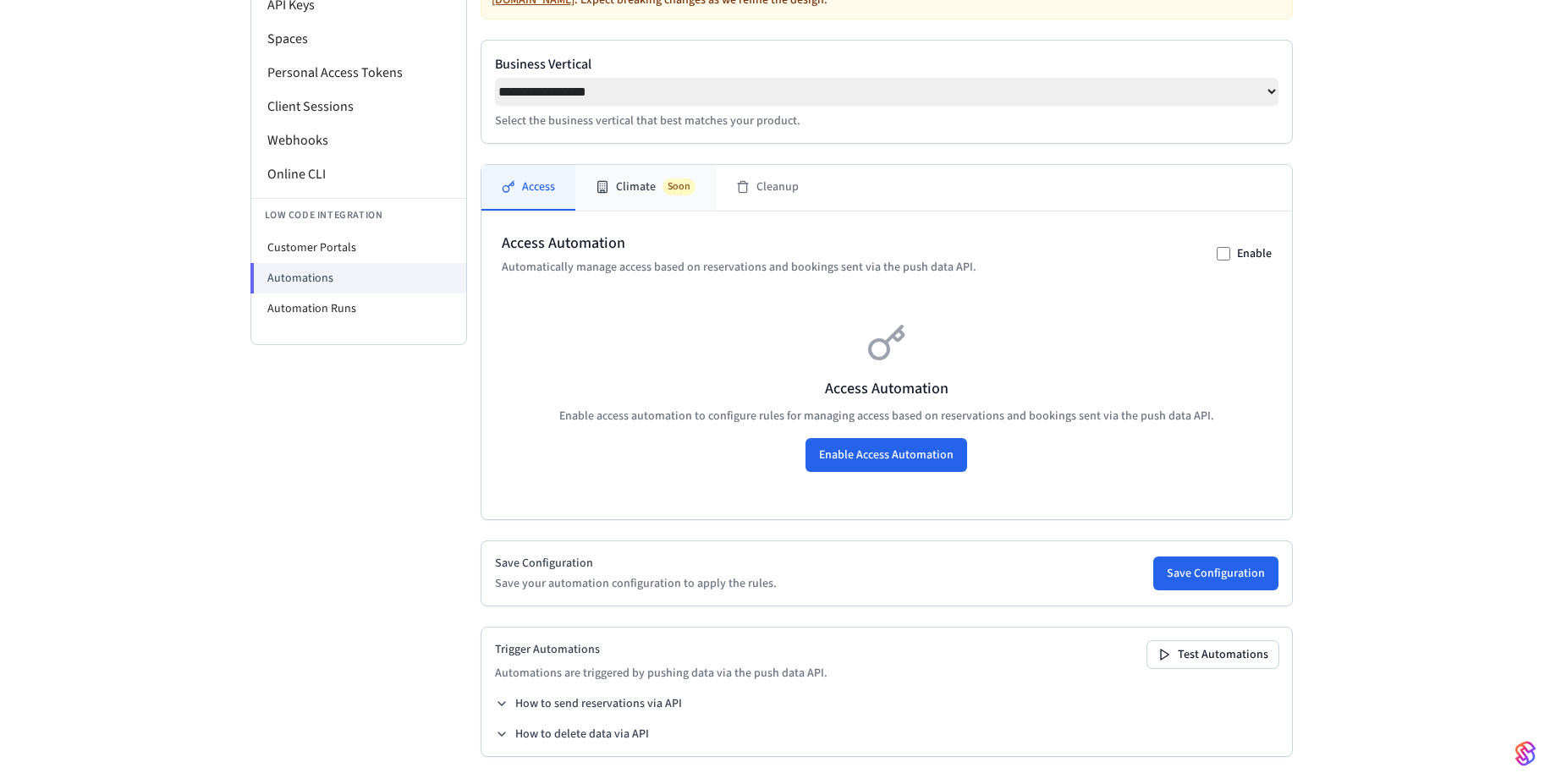
click at [630, 195] on button "Climate Soon" at bounding box center [646, 187] width 141 height 46
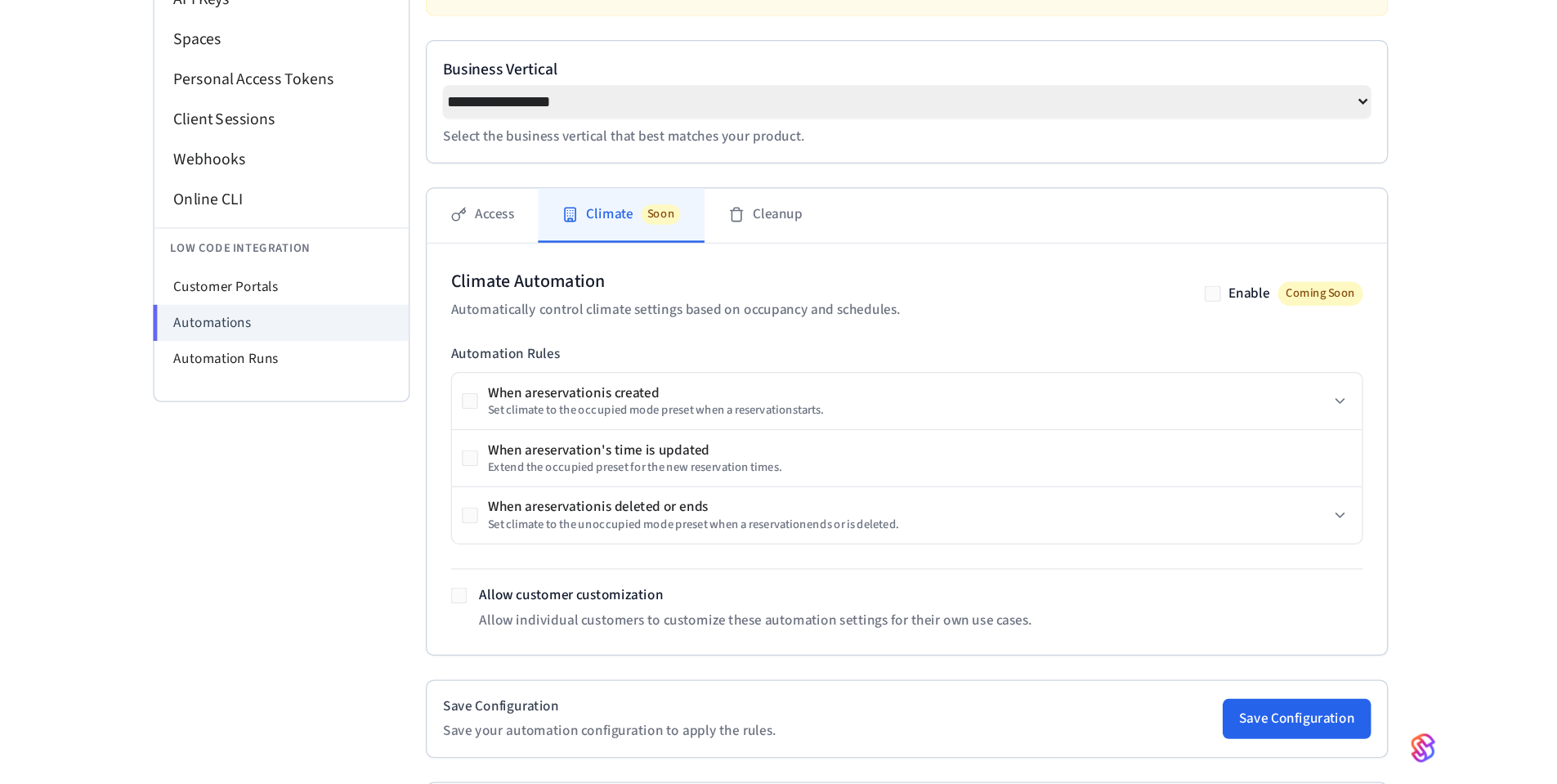
scroll to position [263, 0]
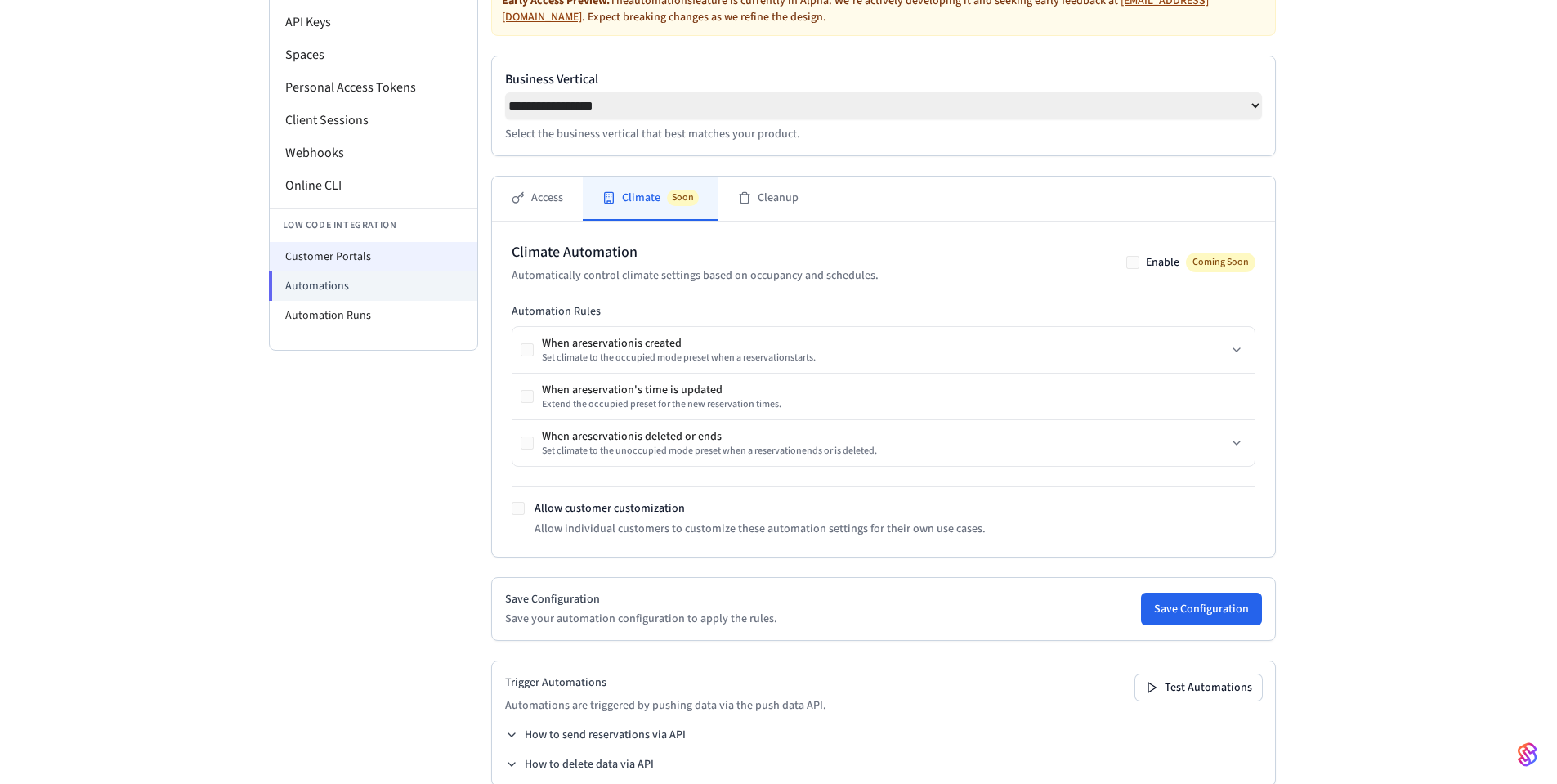
click at [272, 254] on li "Customer Portals" at bounding box center [373, 257] width 207 height 30
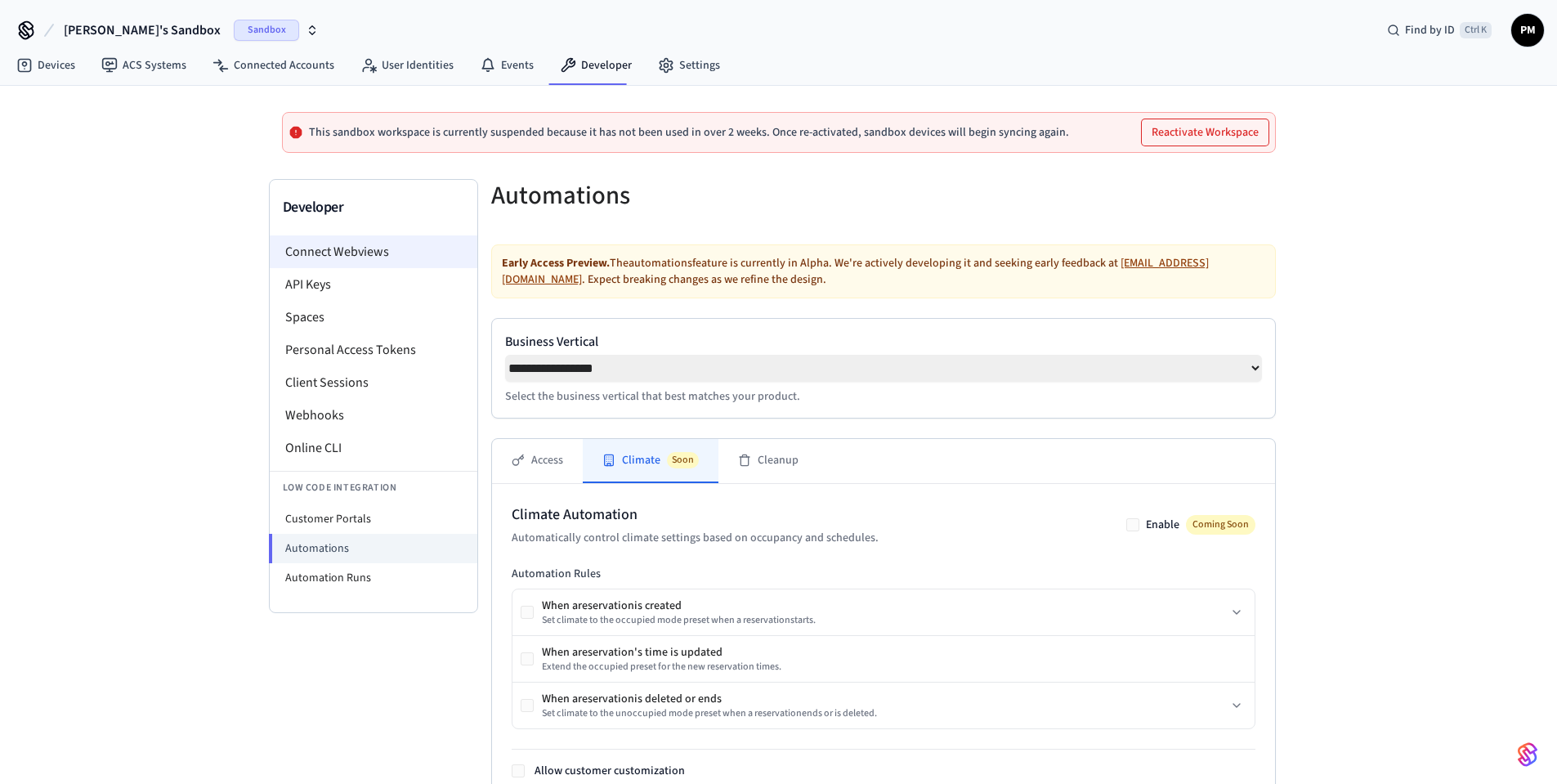
select select "**********"
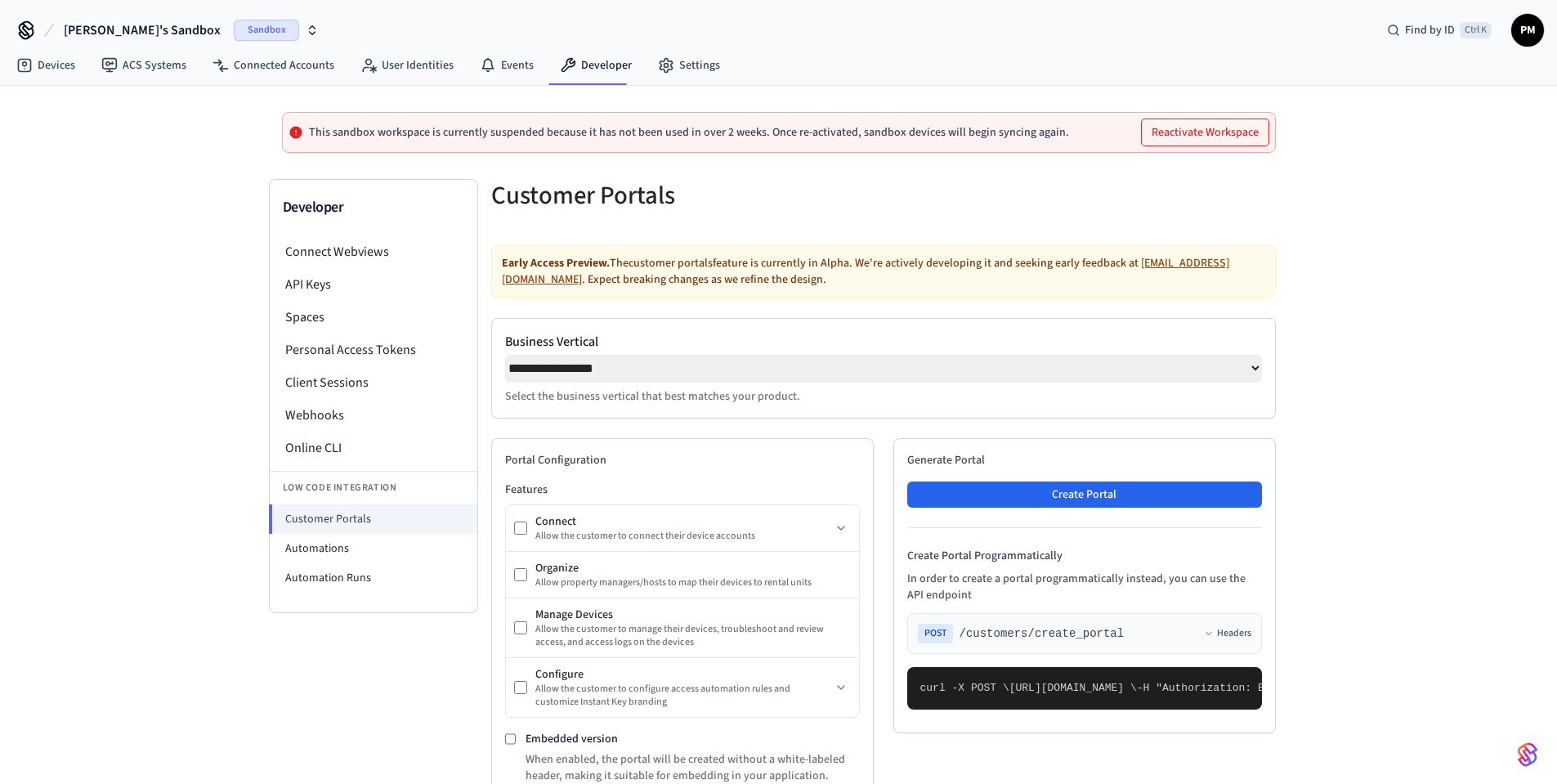
click at [94, 429] on div "**********" at bounding box center [778, 734] width 1557 height 1297
